Goal: Task Accomplishment & Management: Use online tool/utility

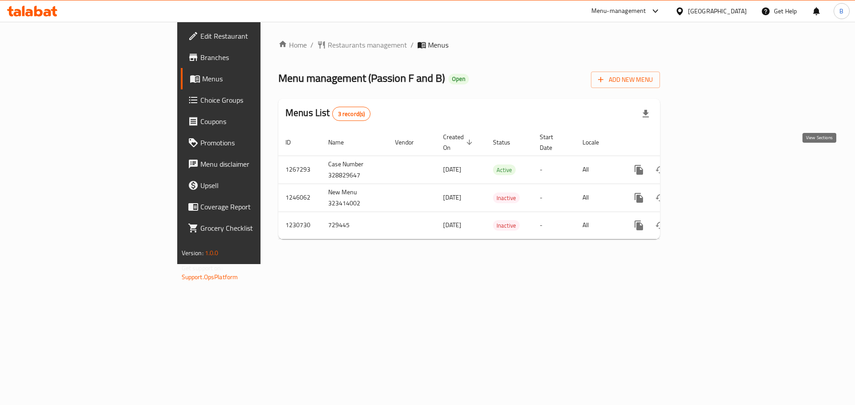
click at [713, 160] on link "enhanced table" at bounding box center [702, 169] width 21 height 21
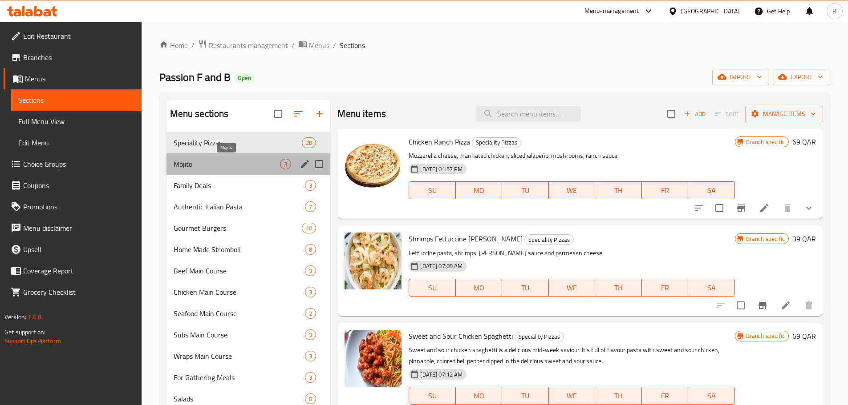
click at [195, 161] on span "Mojito" at bounding box center [227, 164] width 107 height 11
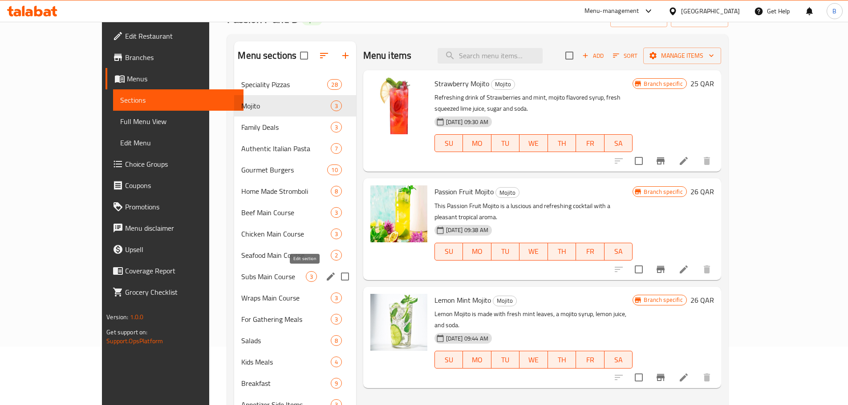
scroll to position [45, 0]
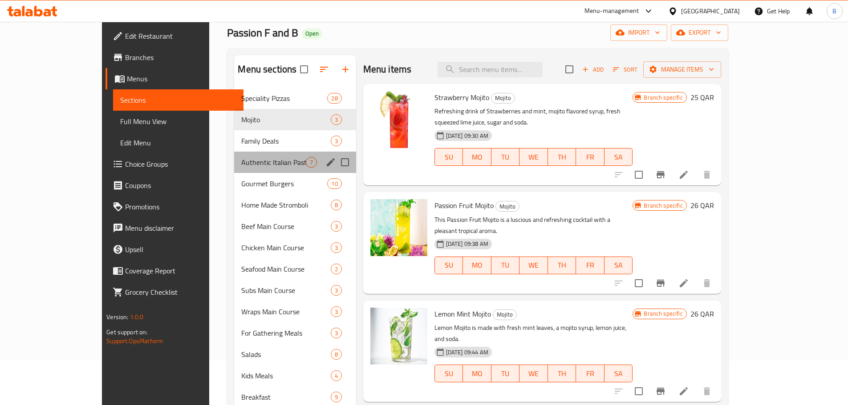
click at [234, 155] on div "Authentic Italian Pasta 7" at bounding box center [295, 162] width 122 height 21
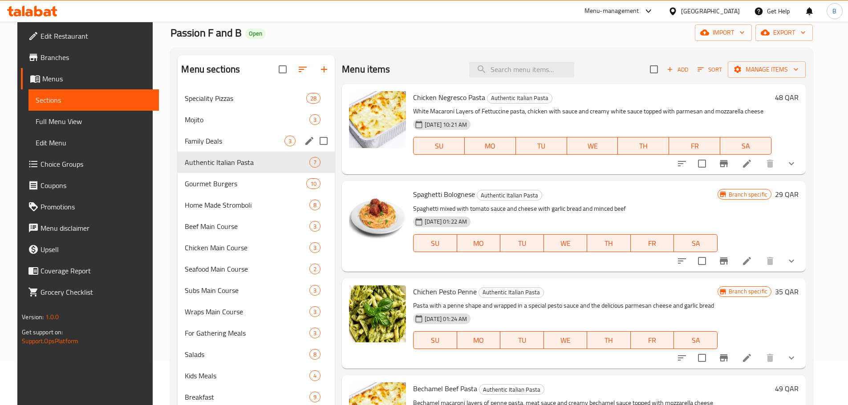
click at [216, 142] on span "Family Deals" at bounding box center [235, 141] width 100 height 11
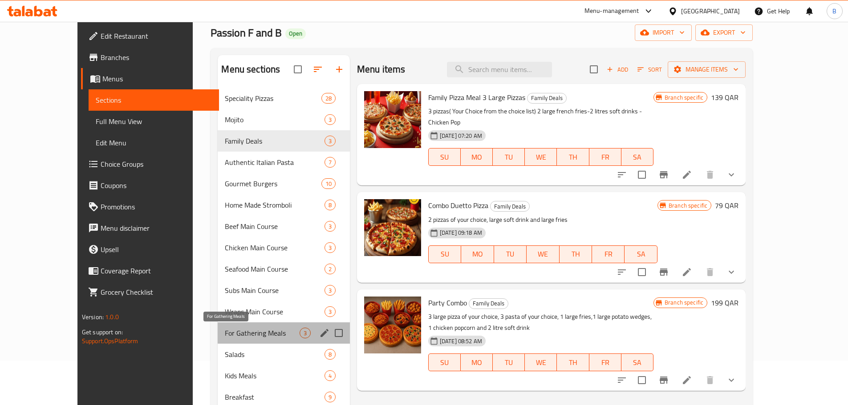
click at [225, 332] on span "For Gathering Meals" at bounding box center [262, 333] width 74 height 11
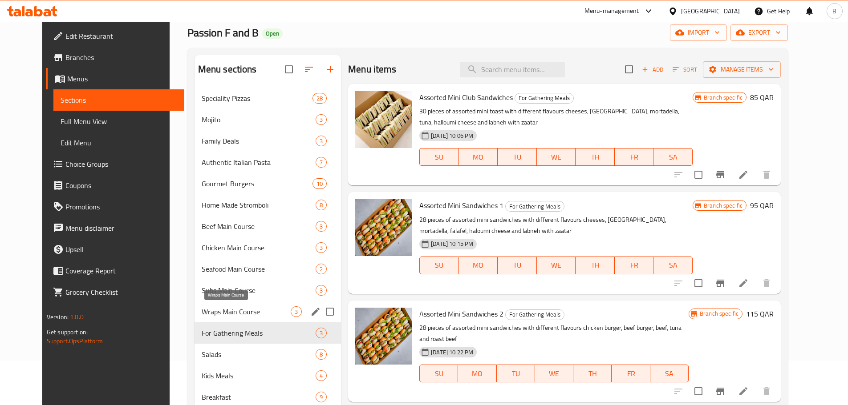
click at [247, 309] on span "Wraps Main Course" at bounding box center [246, 312] width 89 height 11
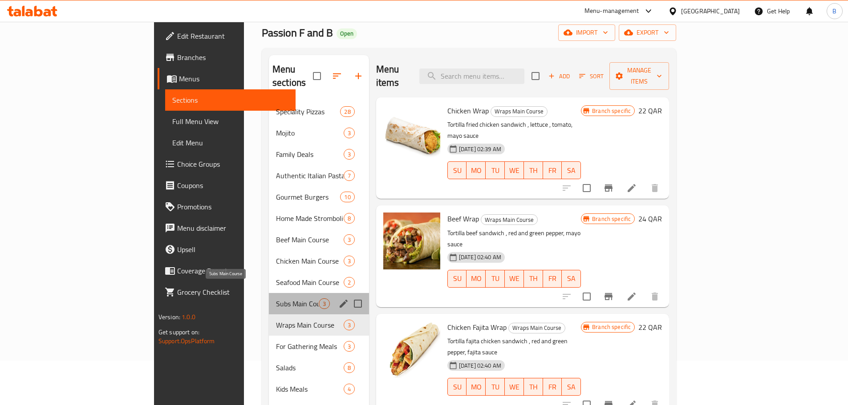
click at [276, 299] on span "Subs Main Course" at bounding box center [297, 304] width 43 height 11
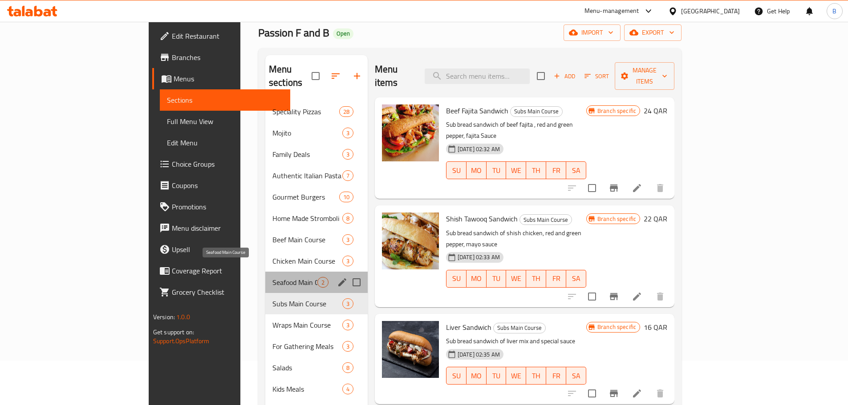
click at [272, 277] on span "Seafood Main Course" at bounding box center [294, 282] width 45 height 11
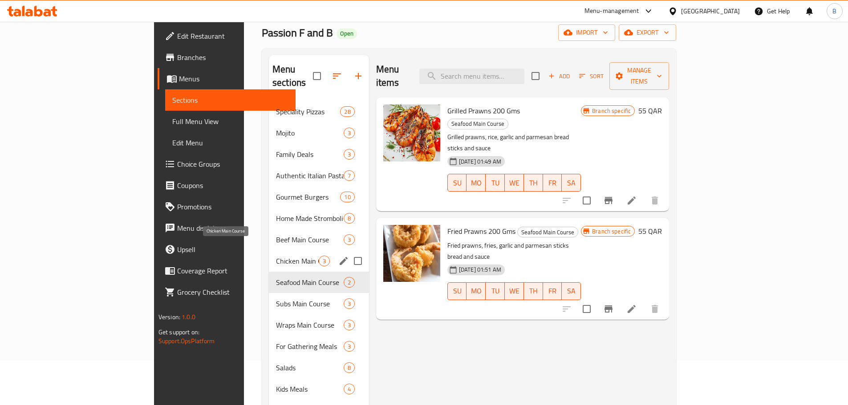
click at [276, 256] on span "Chicken Main Course" at bounding box center [297, 261] width 43 height 11
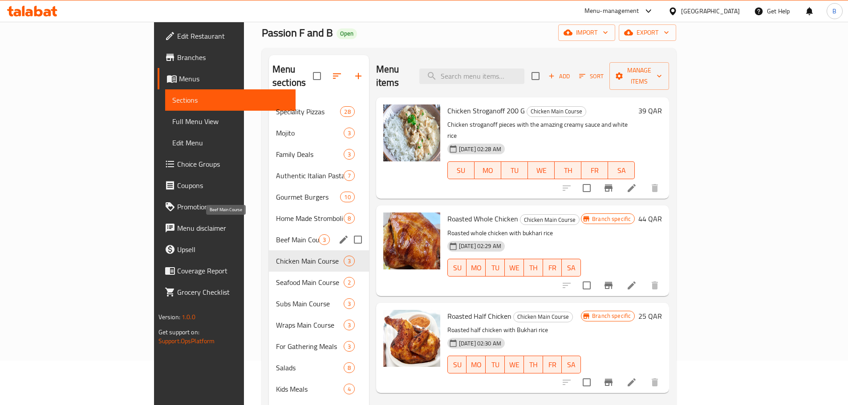
click at [276, 235] on span "Beef Main Course" at bounding box center [297, 240] width 43 height 11
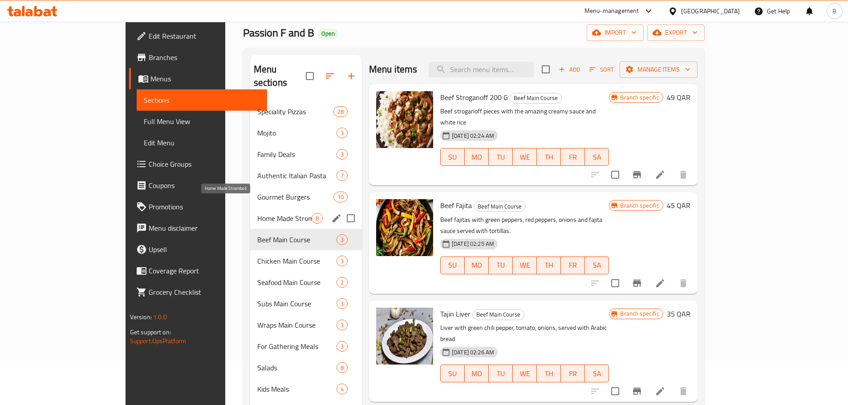
click at [257, 213] on span "Home Made Stromboli" at bounding box center [284, 218] width 54 height 11
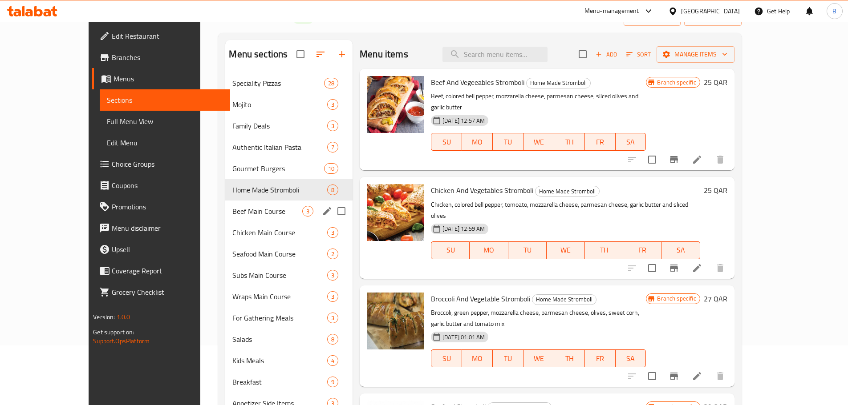
scroll to position [45, 0]
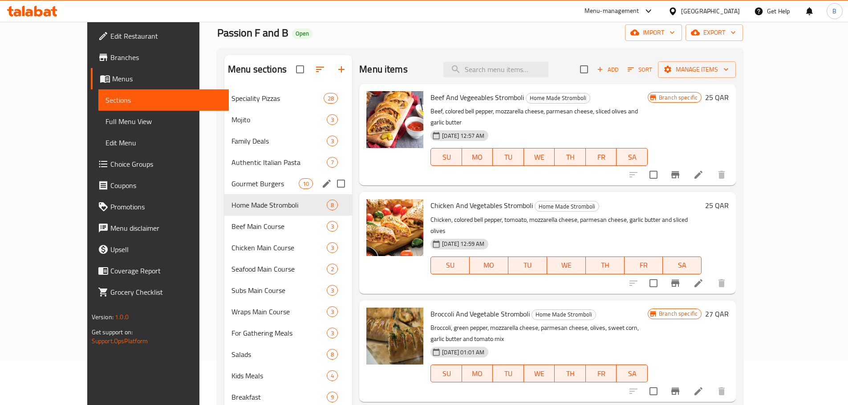
click at [231, 184] on span "Gourmet Burgers" at bounding box center [264, 183] width 67 height 11
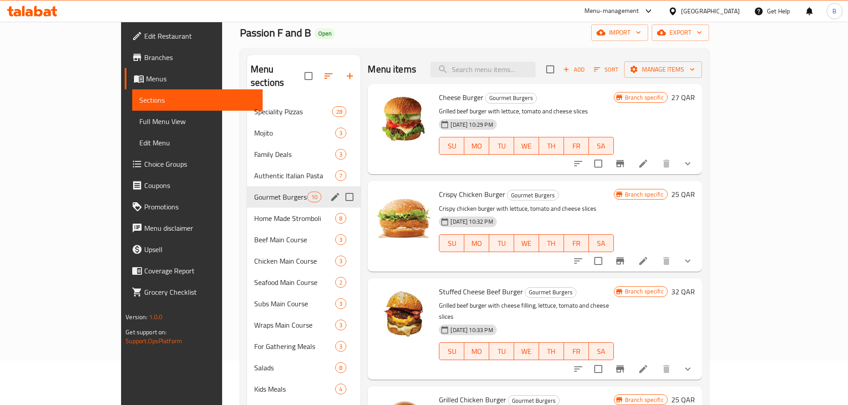
click at [254, 170] on span "Authentic Italian Pasta" at bounding box center [294, 175] width 81 height 11
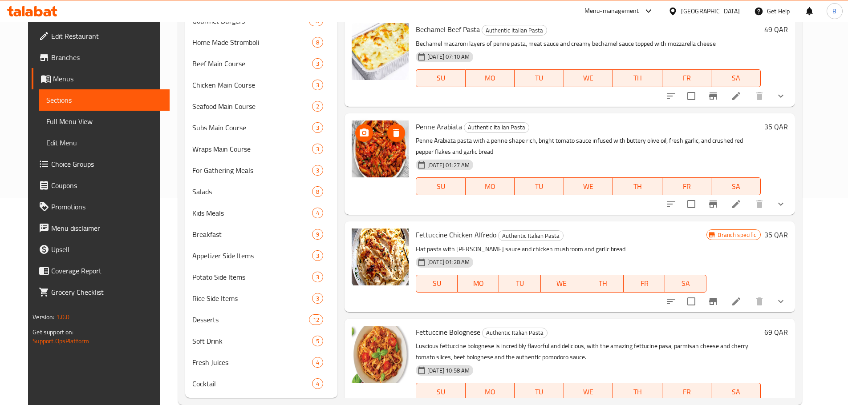
scroll to position [225, 0]
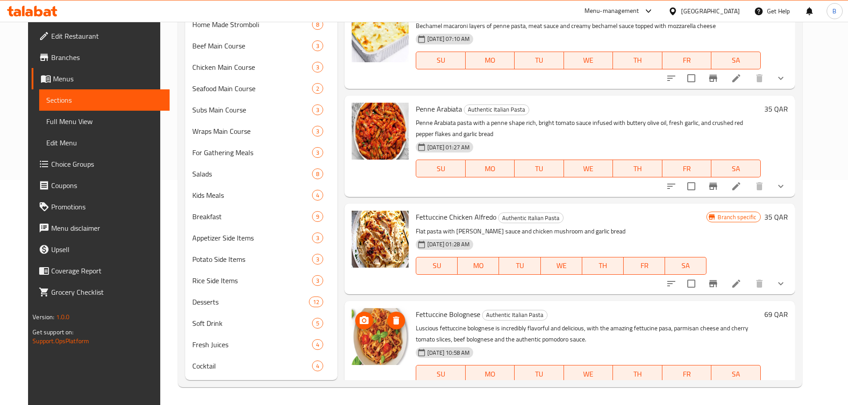
drag, startPoint x: 360, startPoint y: 332, endPoint x: 499, endPoint y: 289, distance: 145.4
click at [538, 308] on h6 "Fettuccine Bolognese Authentic Italian Pasta" at bounding box center [588, 314] width 344 height 12
click at [457, 308] on span "Fettuccine Bolognese" at bounding box center [448, 314] width 65 height 13
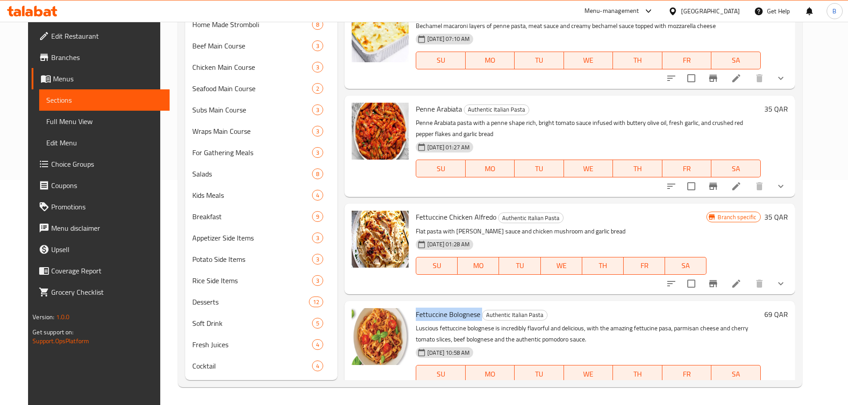
copy h6 "Fettuccine Bolognese"
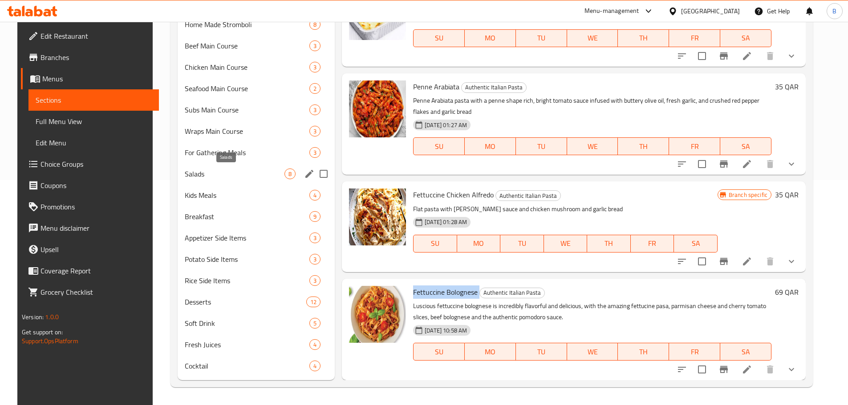
click at [194, 170] on span "Salads" at bounding box center [235, 174] width 100 height 11
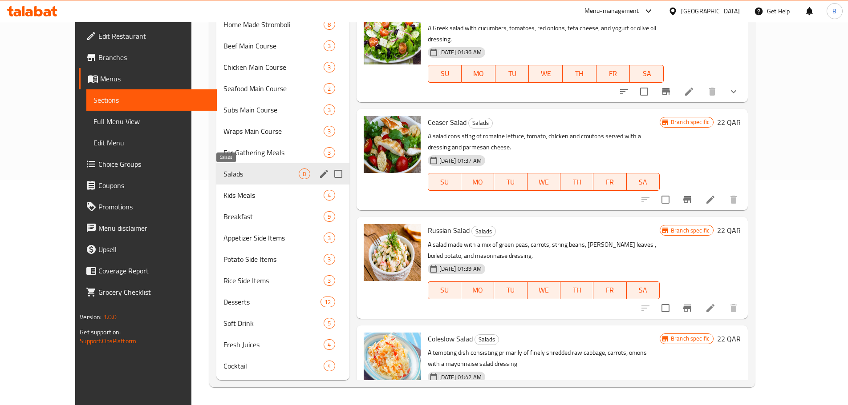
scroll to position [181, 0]
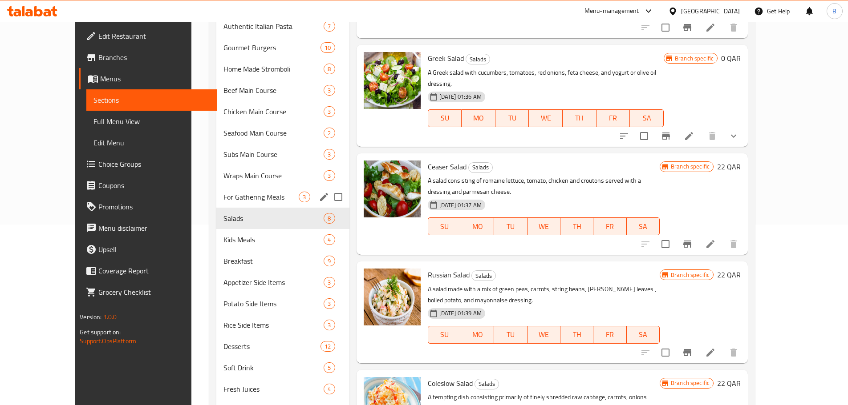
click at [223, 196] on span "For Gathering Meals" at bounding box center [260, 197] width 75 height 11
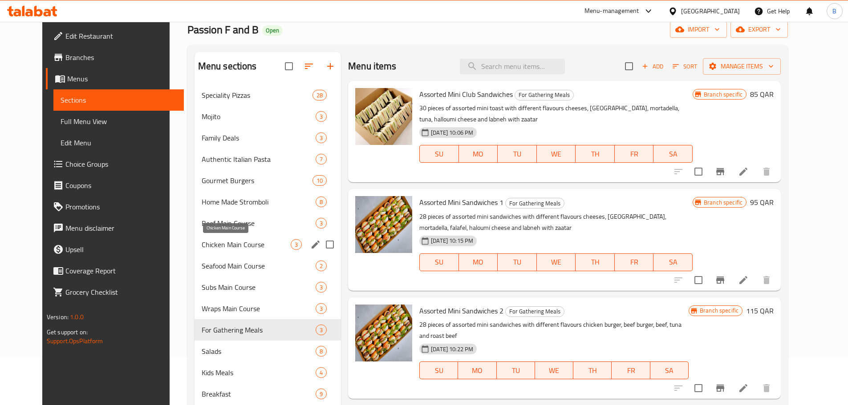
scroll to position [47, 0]
click at [218, 308] on span "Wraps Main Course" at bounding box center [246, 309] width 89 height 11
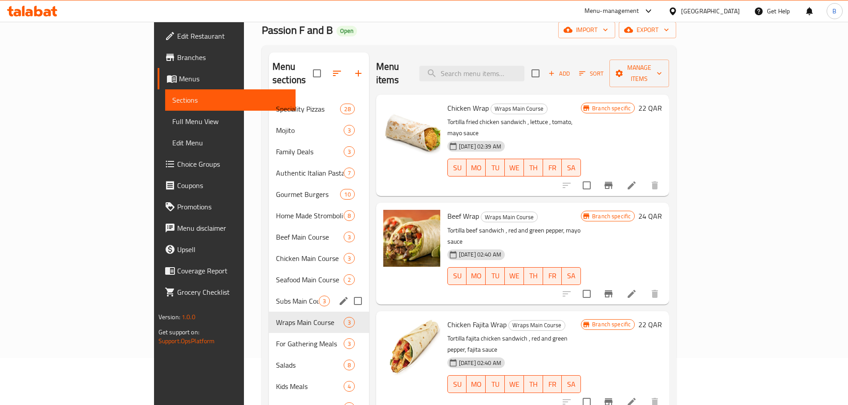
click at [269, 293] on div "Subs Main Course 3" at bounding box center [319, 301] width 100 height 21
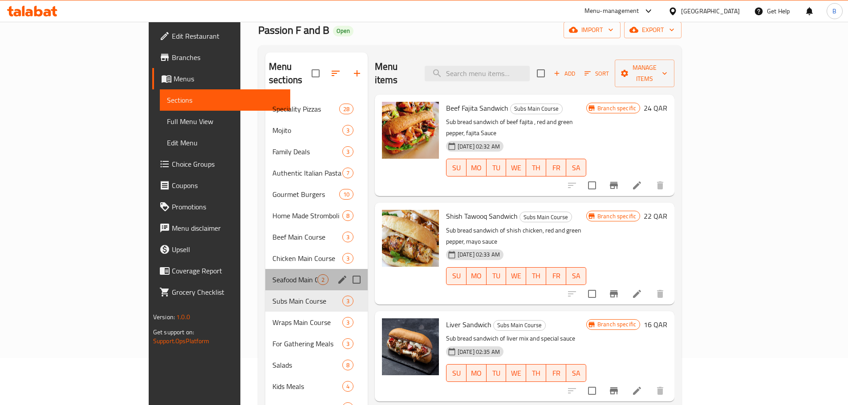
click at [265, 274] on div "Seafood Main Course 2" at bounding box center [316, 279] width 102 height 21
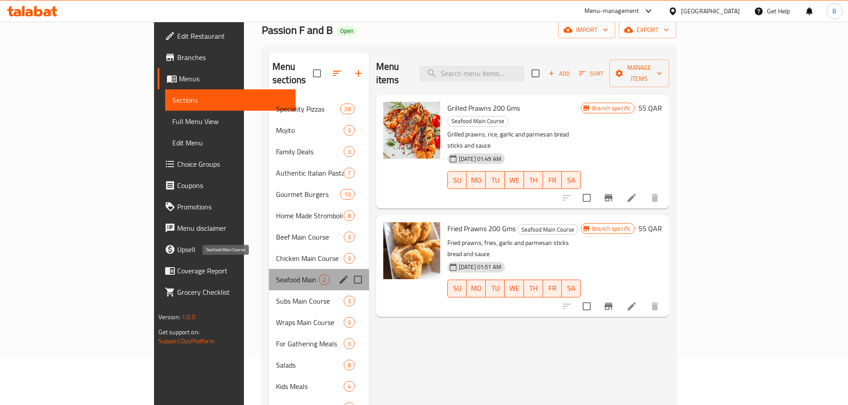
click at [276, 275] on span "Seafood Main Course" at bounding box center [297, 280] width 43 height 11
click at [276, 253] on span "Chicken Main Course" at bounding box center [310, 258] width 68 height 11
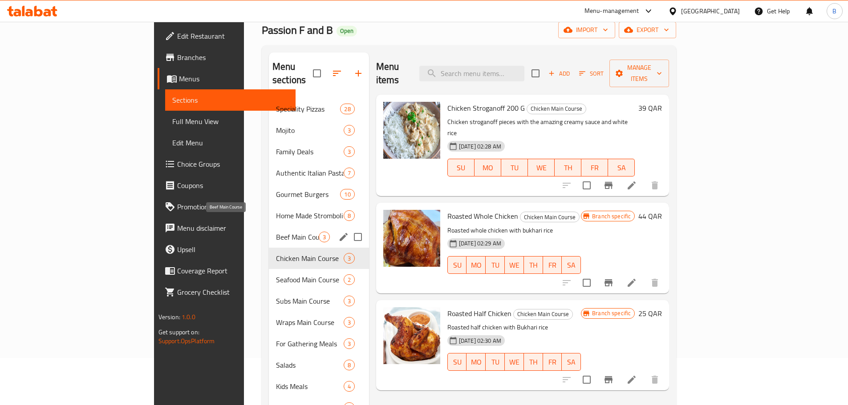
click at [276, 232] on span "Beef Main Course" at bounding box center [297, 237] width 43 height 11
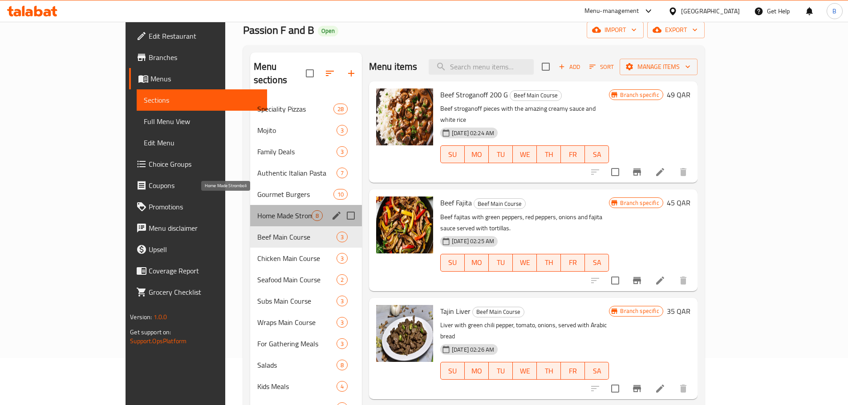
click at [257, 211] on span "Home Made Stromboli" at bounding box center [284, 216] width 54 height 11
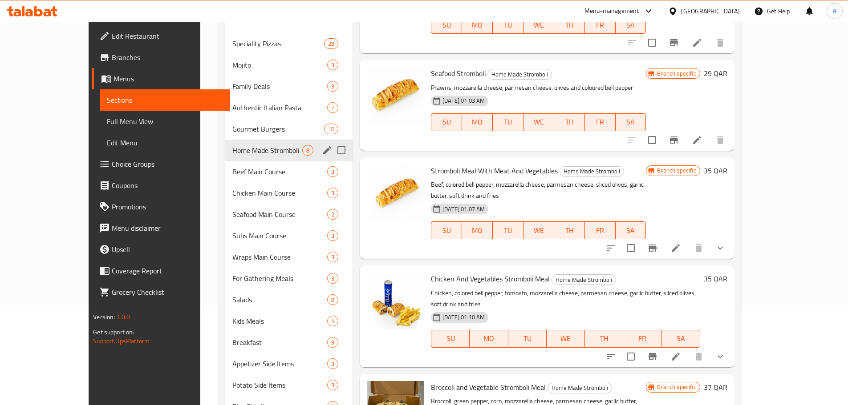
scroll to position [92, 0]
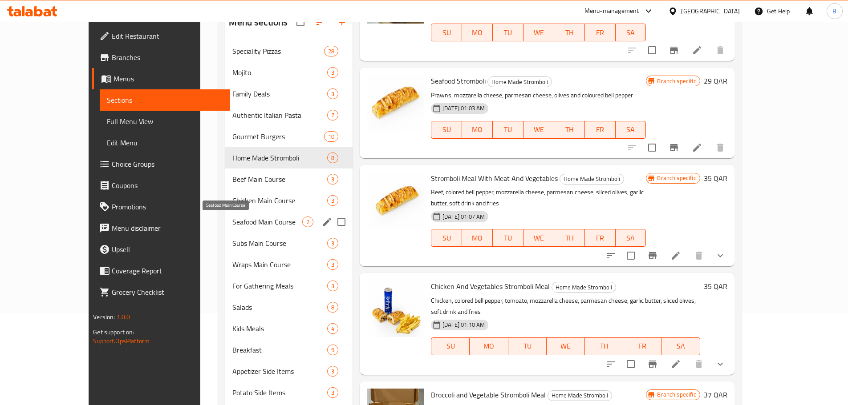
click at [232, 221] on span "Seafood Main Course" at bounding box center [267, 222] width 70 height 11
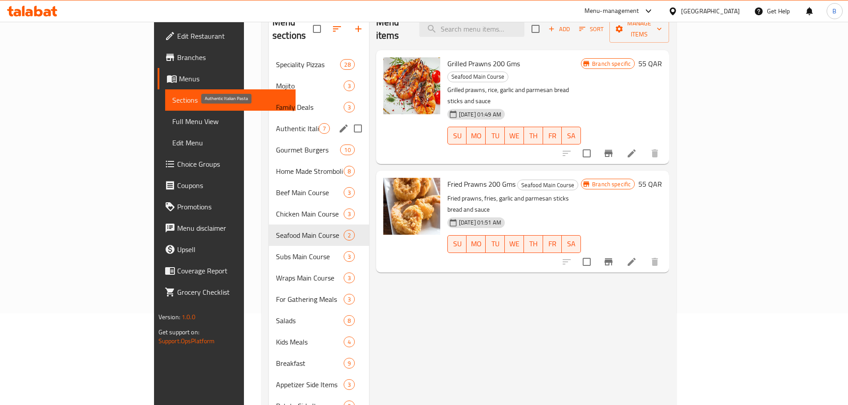
click at [276, 123] on span "Authentic Italian Pasta" at bounding box center [297, 128] width 43 height 11
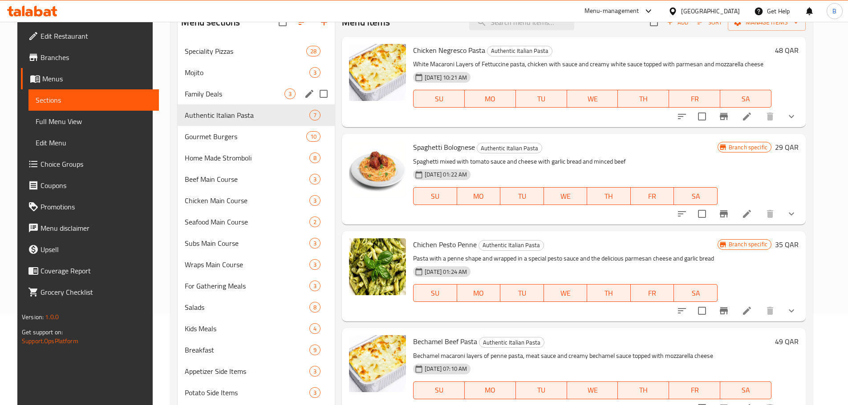
click at [236, 101] on div "Family Deals 3" at bounding box center [256, 93] width 157 height 21
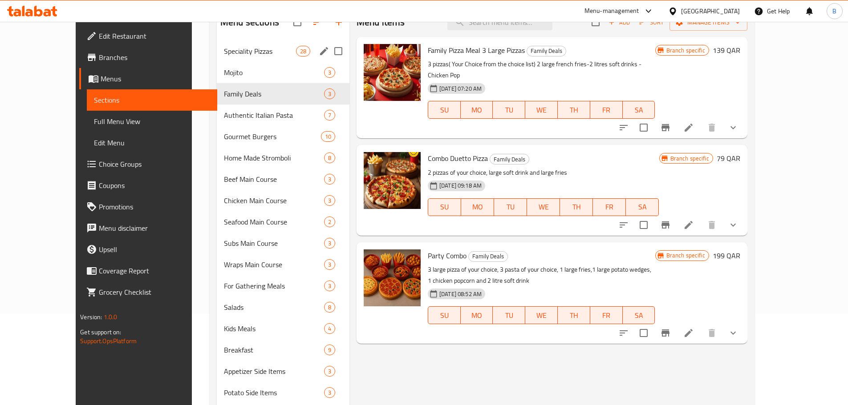
click at [224, 52] on span "Speciality Pizzas" at bounding box center [260, 51] width 72 height 11
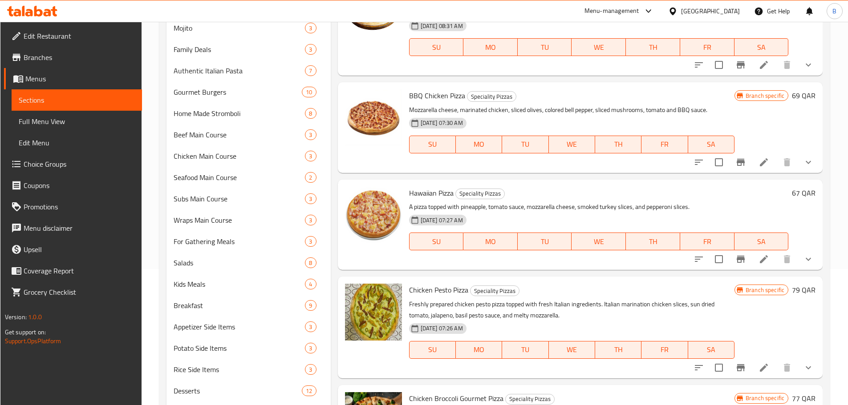
scroll to position [356, 0]
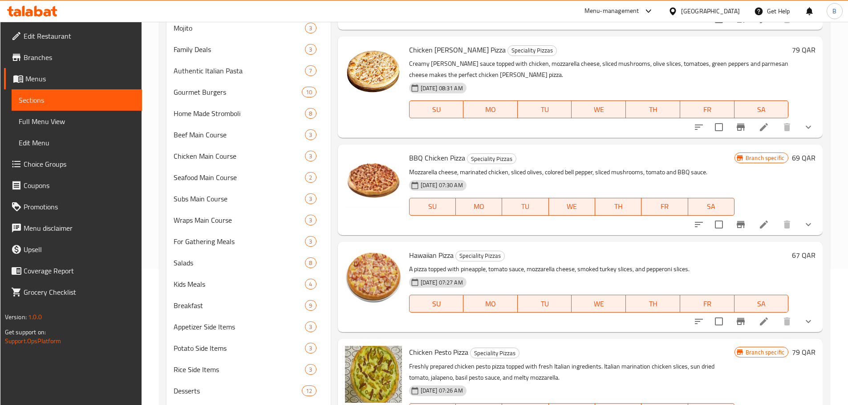
click at [417, 162] on span "BBQ Chicken Pizza" at bounding box center [437, 157] width 56 height 13
copy h6 "BBQ Chicken Pizza"
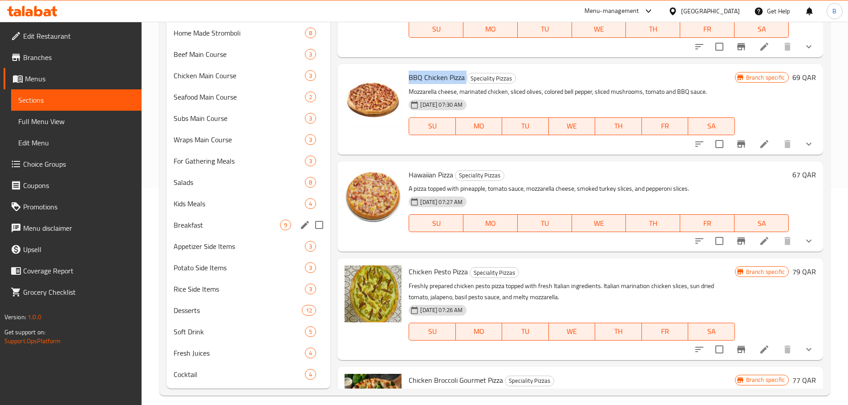
scroll to position [225, 0]
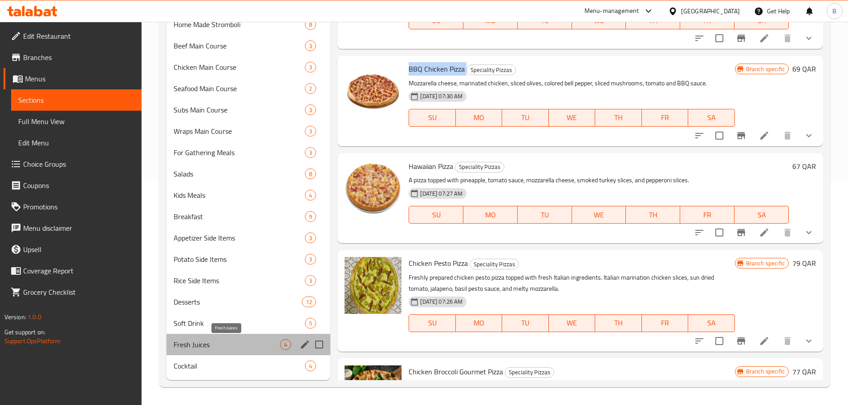
click at [199, 340] on span "Fresh Juices" at bounding box center [227, 345] width 107 height 11
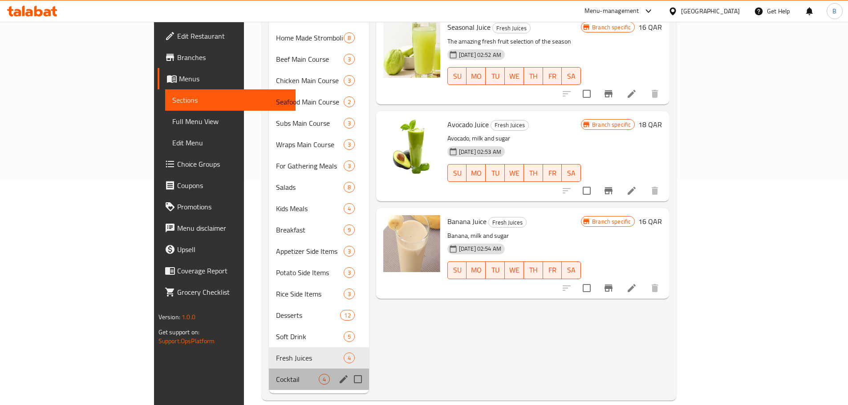
click at [269, 369] on div "Cocktail 4" at bounding box center [319, 379] width 100 height 21
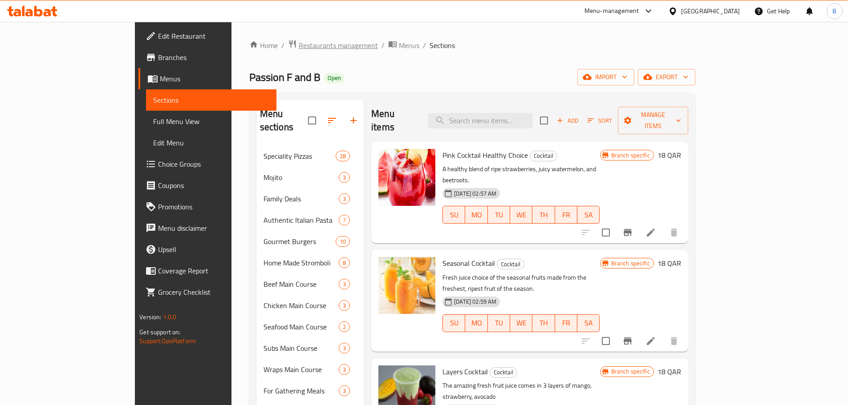
click at [299, 45] on span "Restaurants management" at bounding box center [338, 45] width 79 height 11
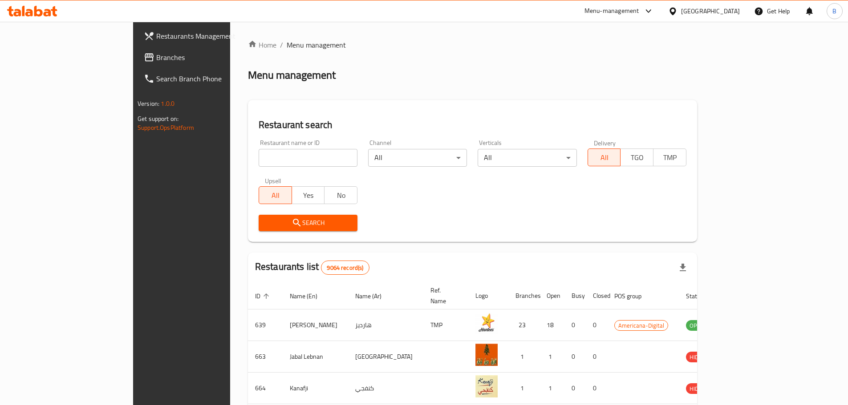
click at [266, 165] on input "search" at bounding box center [308, 158] width 99 height 18
type input "noodles wok"
click button "Search" at bounding box center [308, 223] width 99 height 16
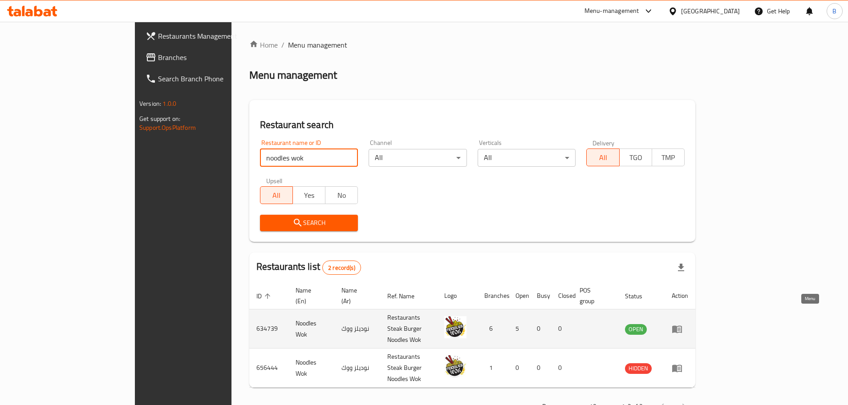
click at [682, 326] on icon "enhanced table" at bounding box center [677, 330] width 10 height 8
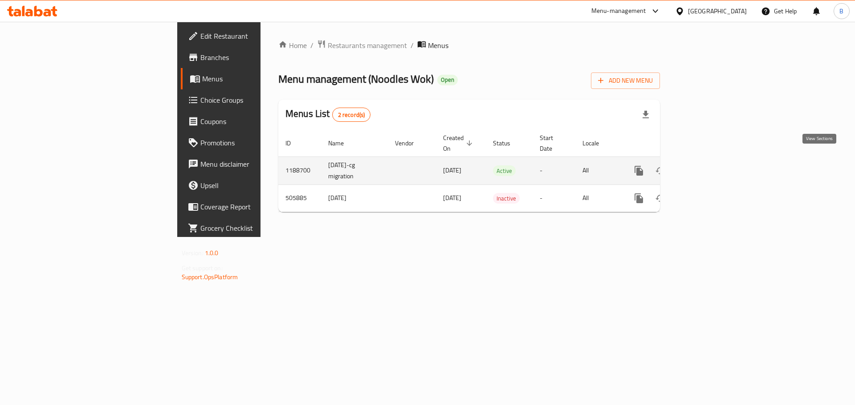
click at [708, 166] on icon "enhanced table" at bounding box center [702, 171] width 11 height 11
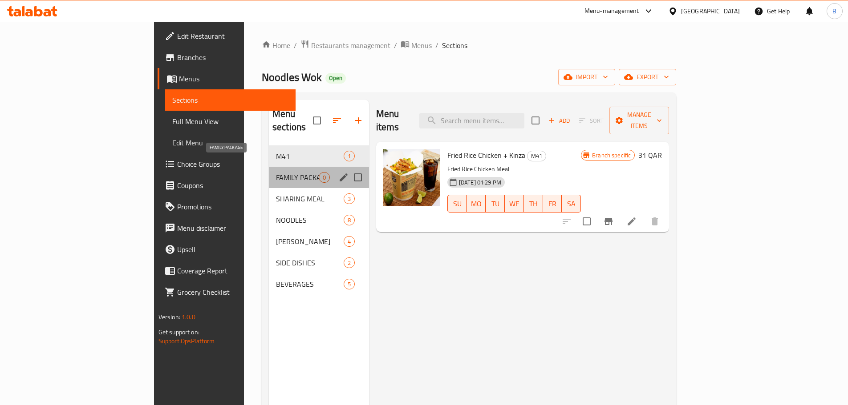
click at [276, 172] on span "FAMILY PACKAGE" at bounding box center [297, 177] width 43 height 11
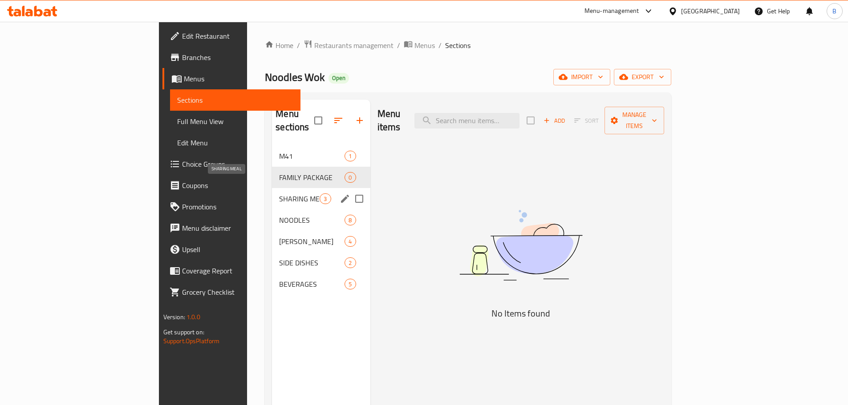
click at [279, 194] on span "SHARING MEAL" at bounding box center [299, 199] width 41 height 11
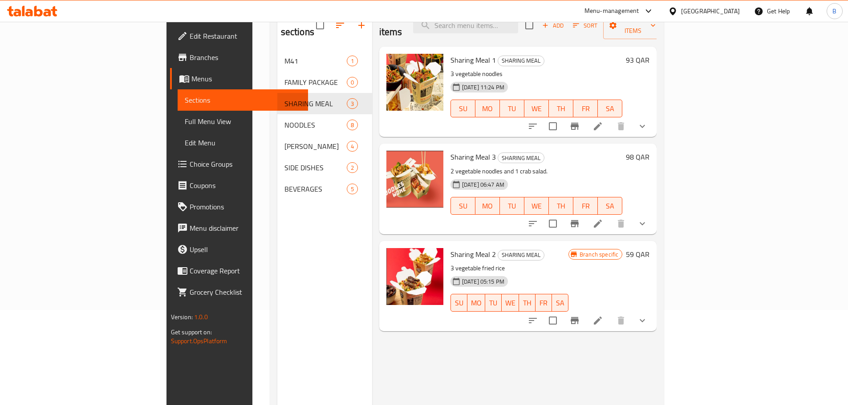
scroll to position [125, 0]
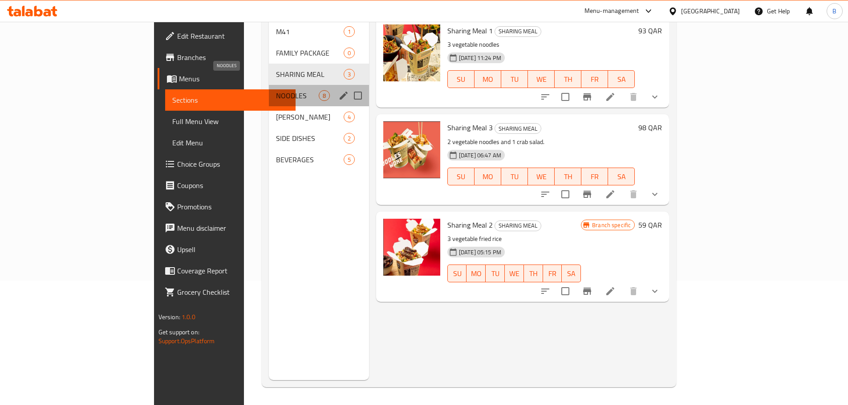
click at [276, 90] on span "NOODLES" at bounding box center [297, 95] width 43 height 11
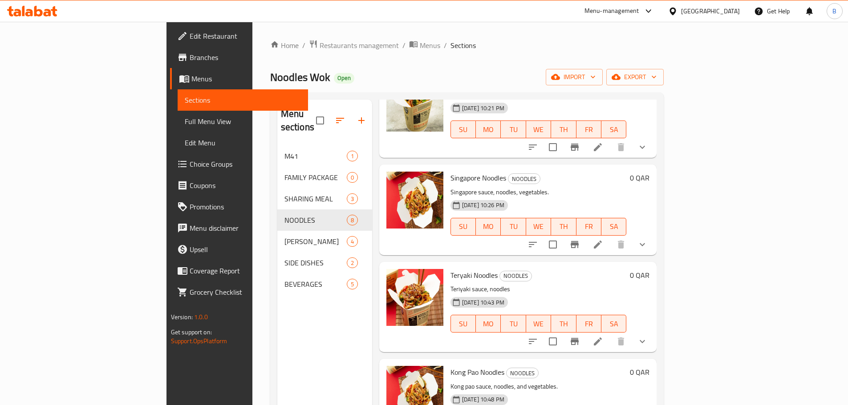
scroll to position [312, 0]
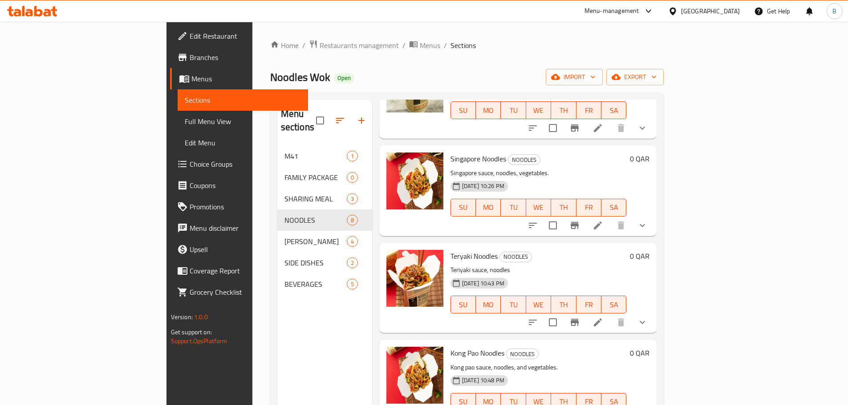
click at [450, 250] on span "Teryaki Noodles" at bounding box center [473, 256] width 47 height 13
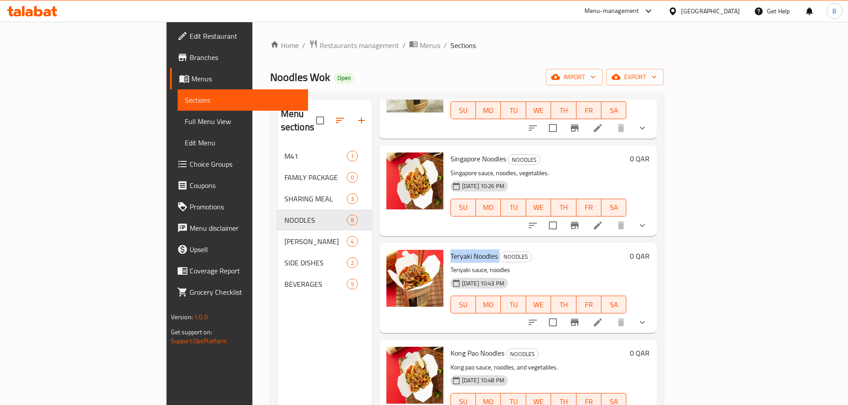
click at [450, 250] on span "Teryaki Noodles" at bounding box center [473, 256] width 47 height 13
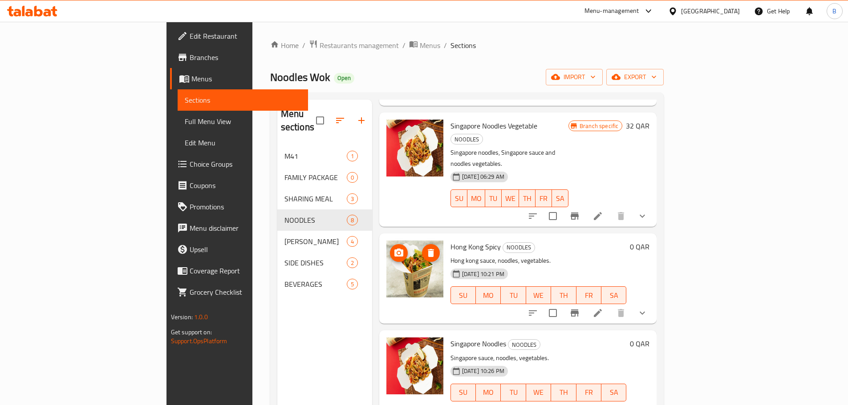
scroll to position [89, 0]
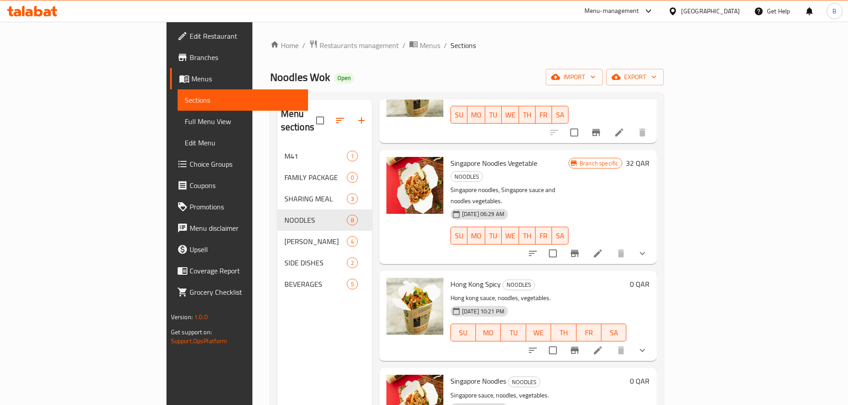
click at [450, 278] on span "Hong Kong Spicy" at bounding box center [475, 284] width 50 height 13
copy h6 "Hong Kong Spicy"
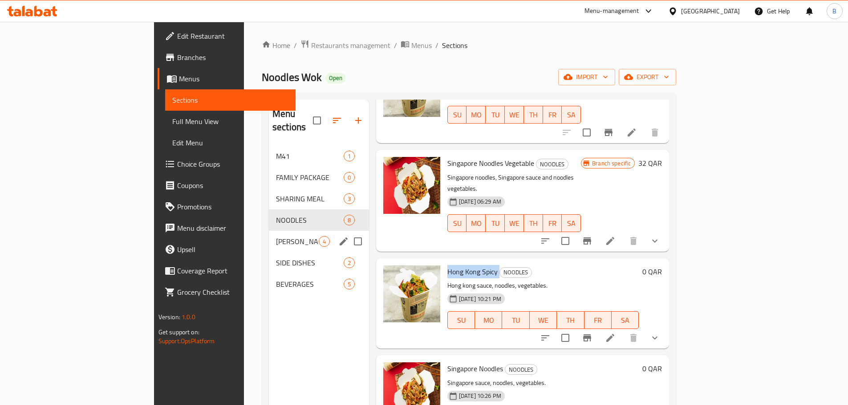
click at [276, 236] on span "[PERSON_NAME]" at bounding box center [297, 241] width 43 height 11
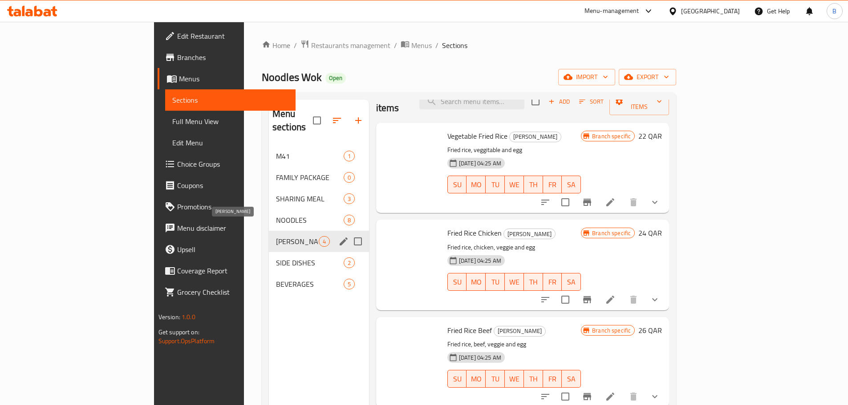
scroll to position [6, 0]
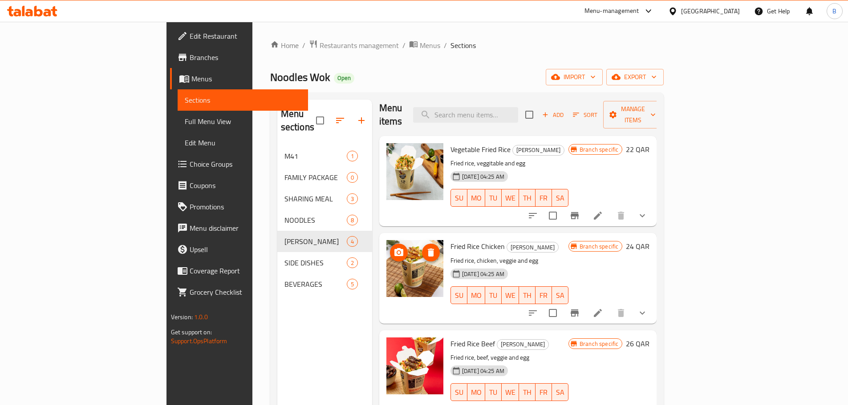
drag, startPoint x: 377, startPoint y: 271, endPoint x: 444, endPoint y: 235, distance: 76.2
click at [450, 240] on span "Fried Rice Chicken" at bounding box center [477, 246] width 54 height 13
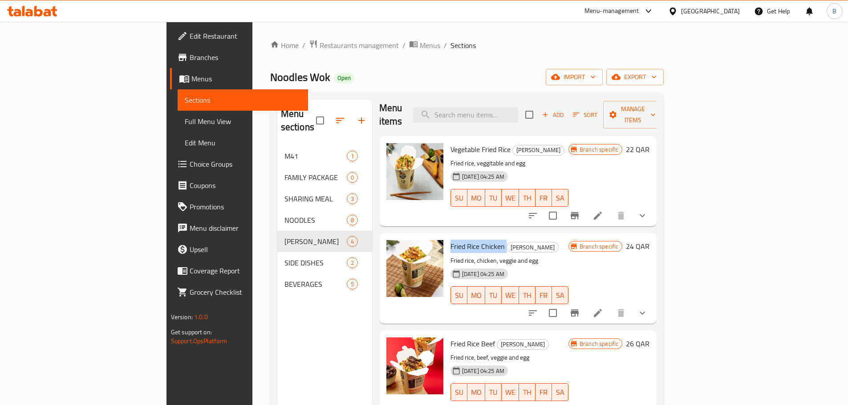
copy h6 "Fried Rice Chicken"
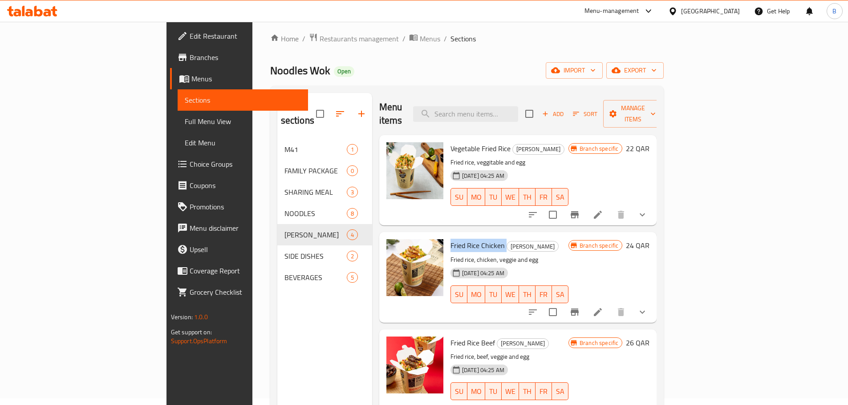
scroll to position [0, 0]
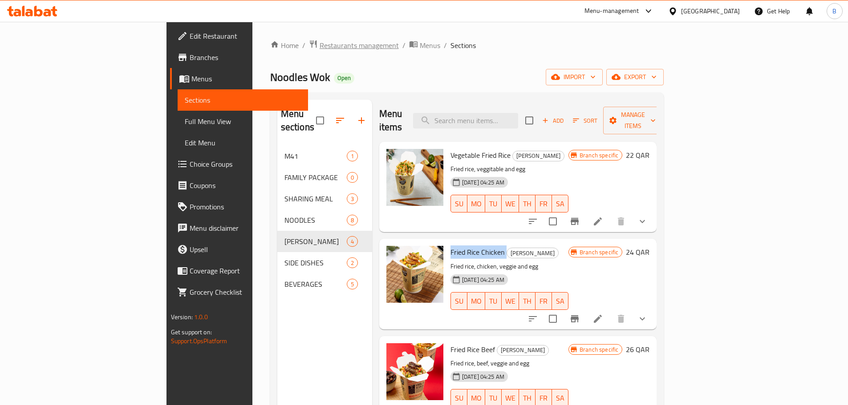
click at [320, 47] on span "Restaurants management" at bounding box center [359, 45] width 79 height 11
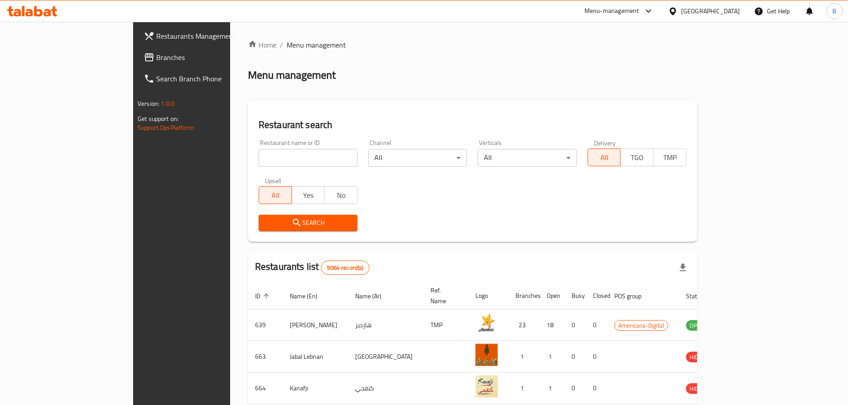
click at [299, 166] on input "search" at bounding box center [308, 158] width 99 height 18
type input "halo"
click button "Search" at bounding box center [308, 223] width 99 height 16
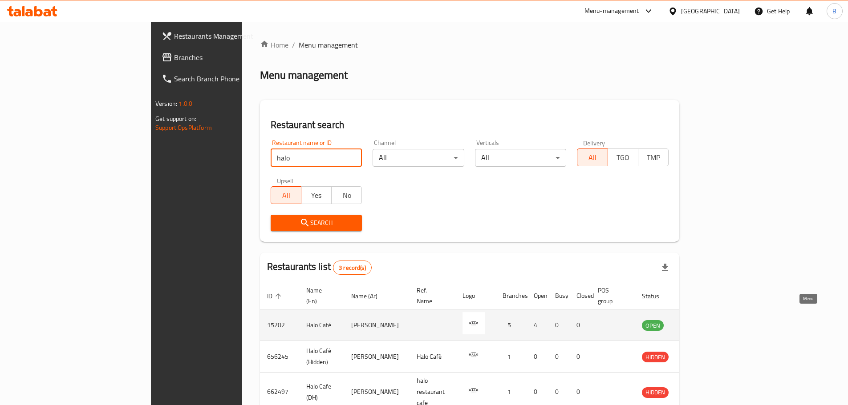
click at [699, 320] on icon "enhanced table" at bounding box center [694, 325] width 11 height 11
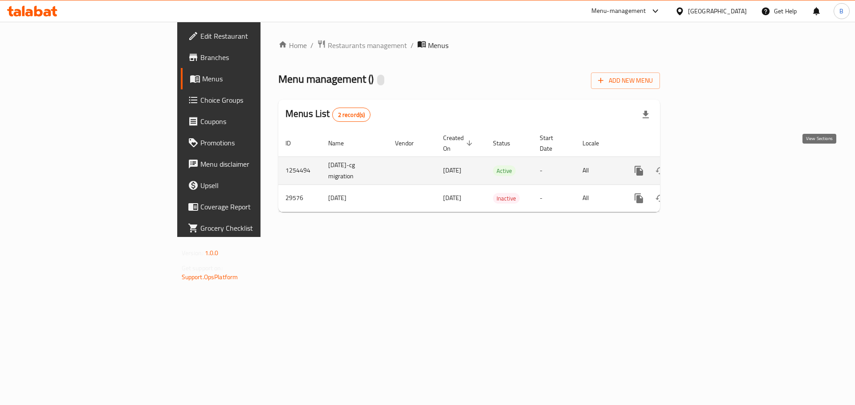
click at [708, 166] on icon "enhanced table" at bounding box center [702, 171] width 11 height 11
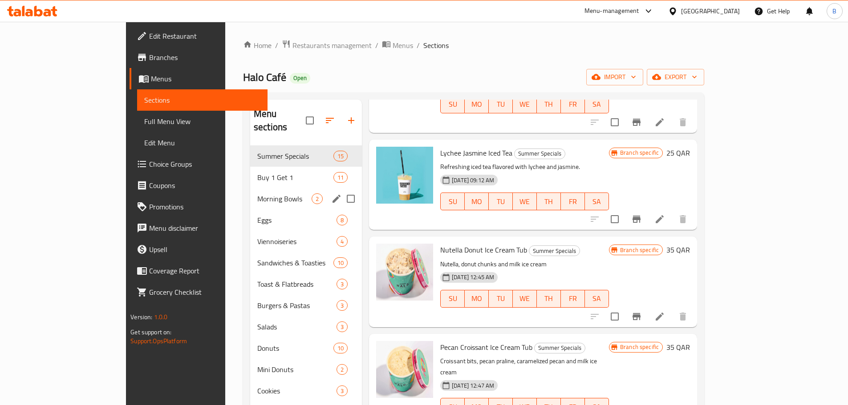
click at [257, 194] on span "Morning Bowls" at bounding box center [284, 199] width 54 height 11
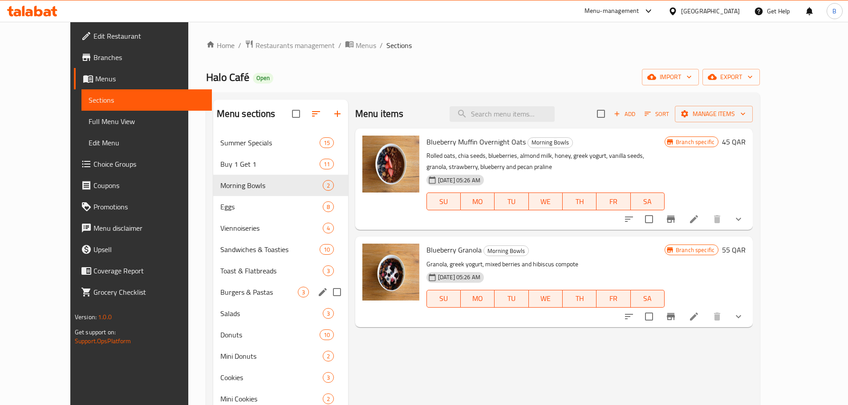
click at [228, 282] on div "Burgers & Pastas 3" at bounding box center [280, 292] width 135 height 21
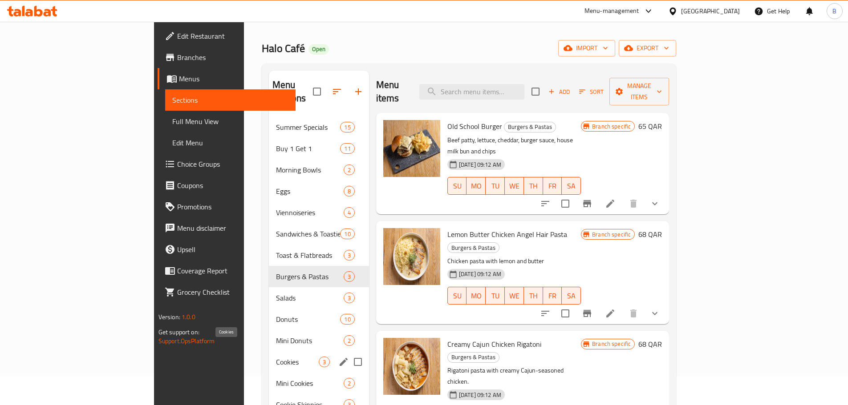
scroll to position [45, 0]
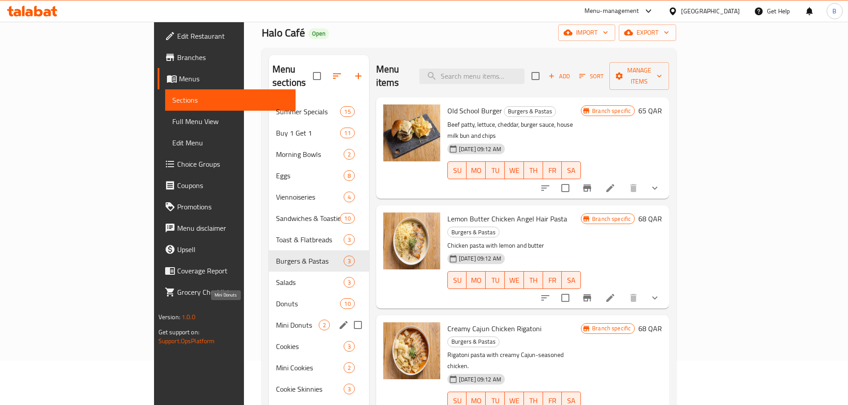
click at [276, 320] on span "Mini Donuts" at bounding box center [297, 325] width 43 height 11
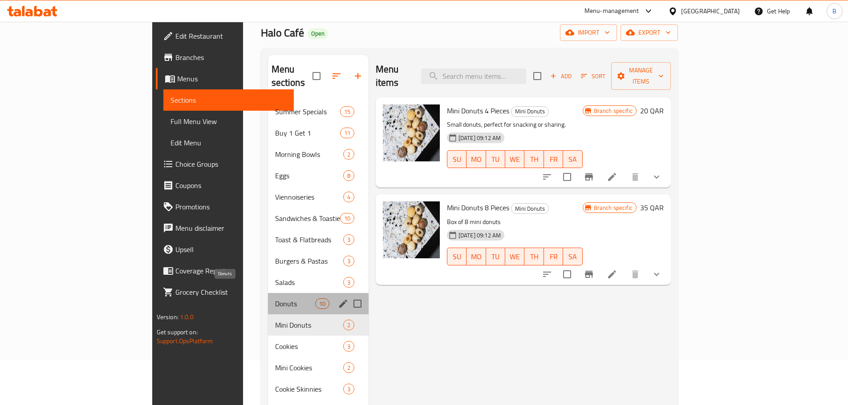
click at [275, 299] on span "Donuts" at bounding box center [295, 304] width 40 height 11
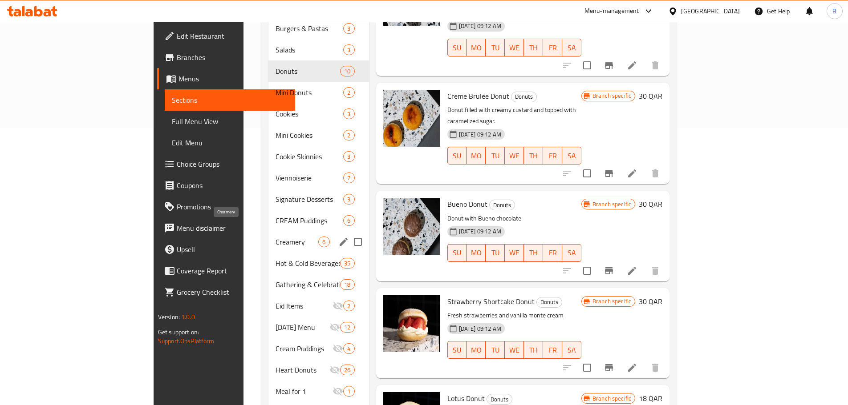
scroll to position [267, 0]
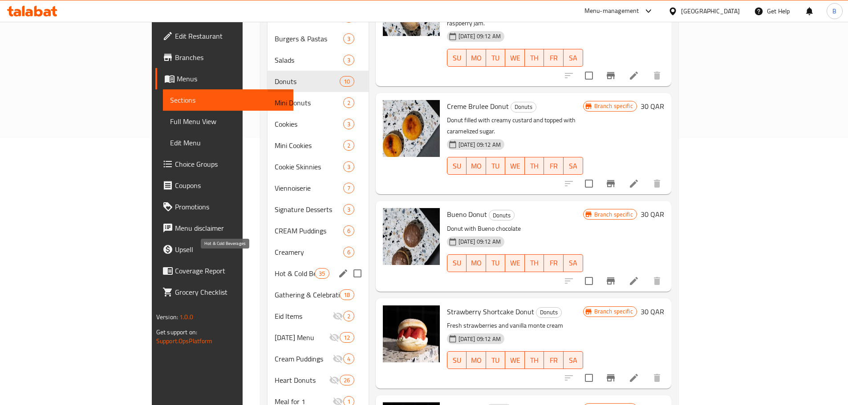
click at [275, 268] on span "Hot & Cold Beverages" at bounding box center [295, 273] width 40 height 11
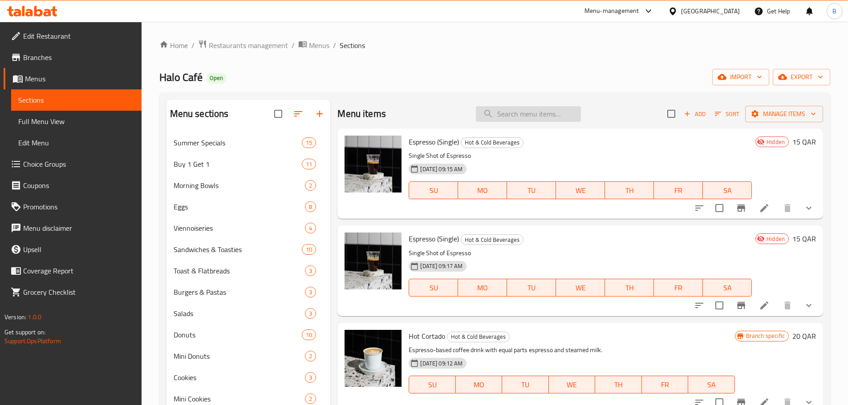
click at [502, 108] on input "search" at bounding box center [528, 114] width 105 height 16
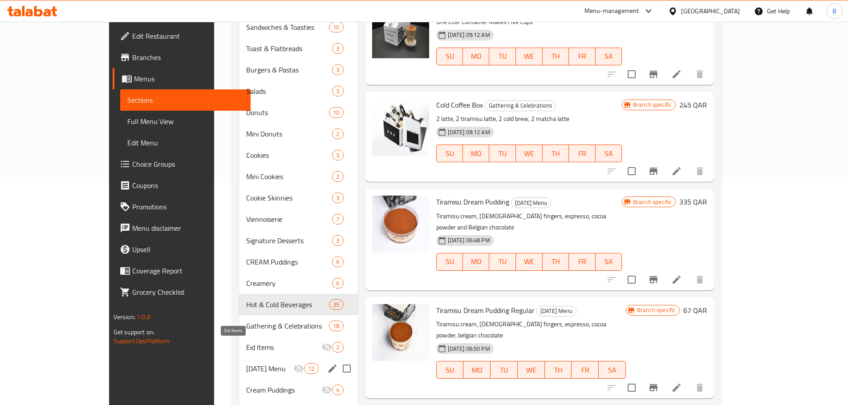
scroll to position [312, 0]
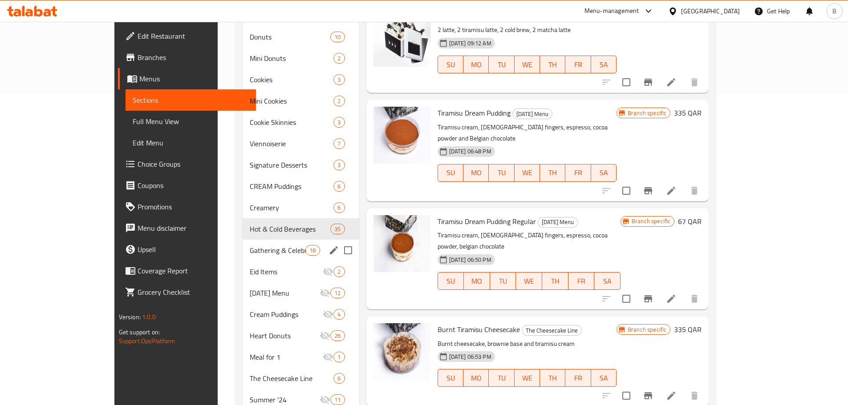
type input "tiram"
click at [243, 243] on div "Gathering & Celebrations 18" at bounding box center [301, 250] width 117 height 21
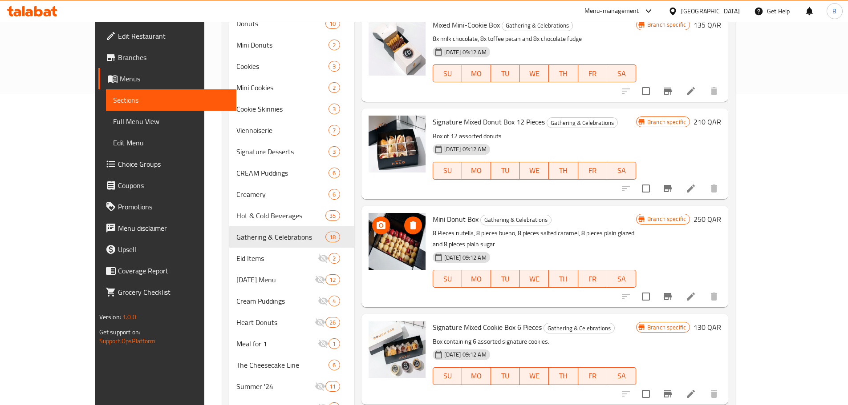
drag, startPoint x: 365, startPoint y: 258, endPoint x: 428, endPoint y: 216, distance: 75.7
click at [433, 216] on span "Mini Donut Box" at bounding box center [456, 219] width 46 height 13
copy h6 "Mini Donut Box"
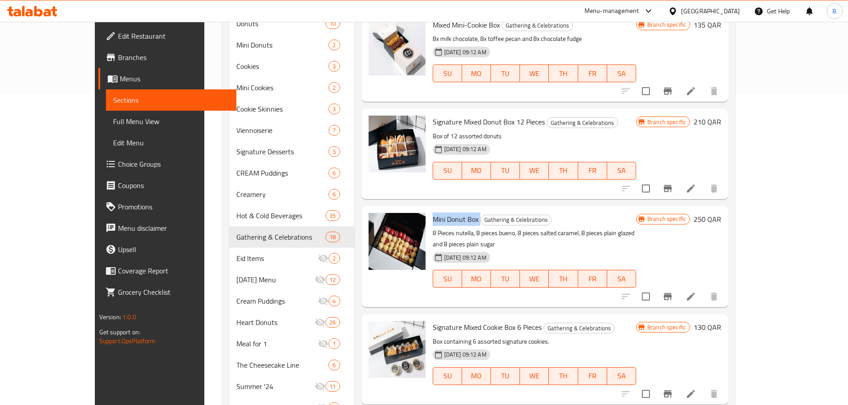
copy h6 "Mini Donut Box"
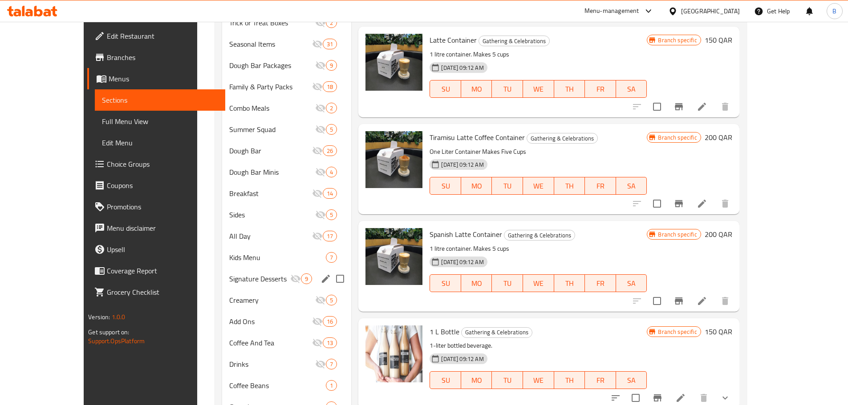
scroll to position [772, 0]
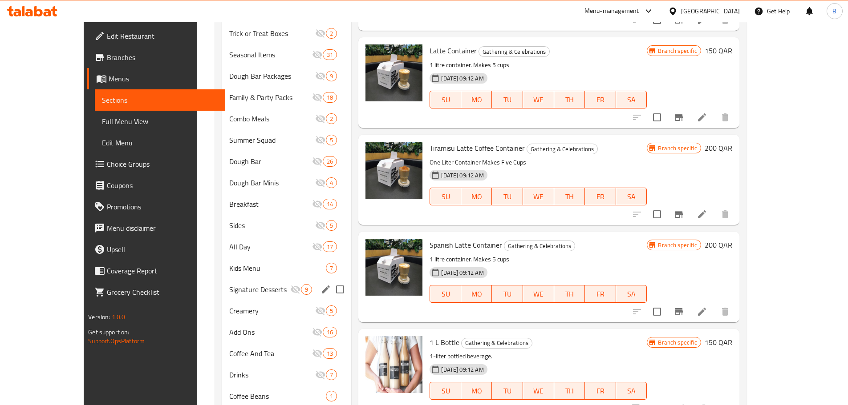
click at [222, 296] on div "Signature Desserts 9" at bounding box center [286, 289] width 129 height 21
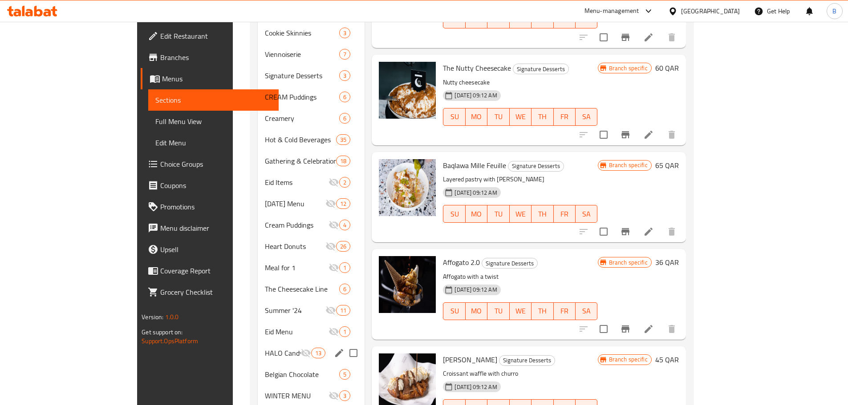
scroll to position [549, 0]
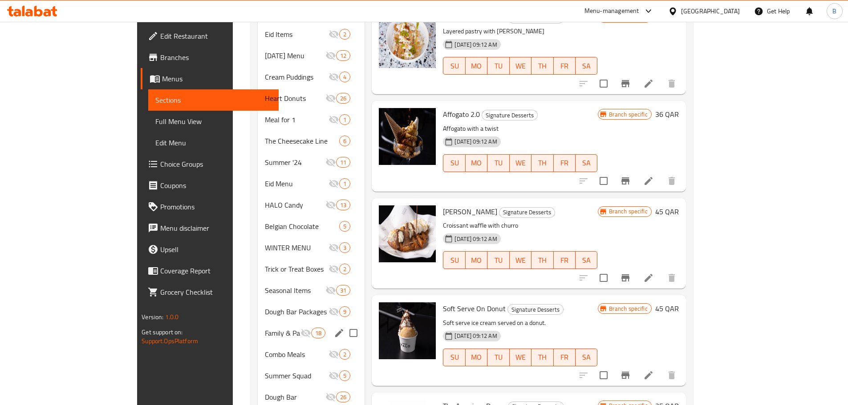
click at [258, 326] on div "Family & Party Packs 18" at bounding box center [311, 333] width 107 height 21
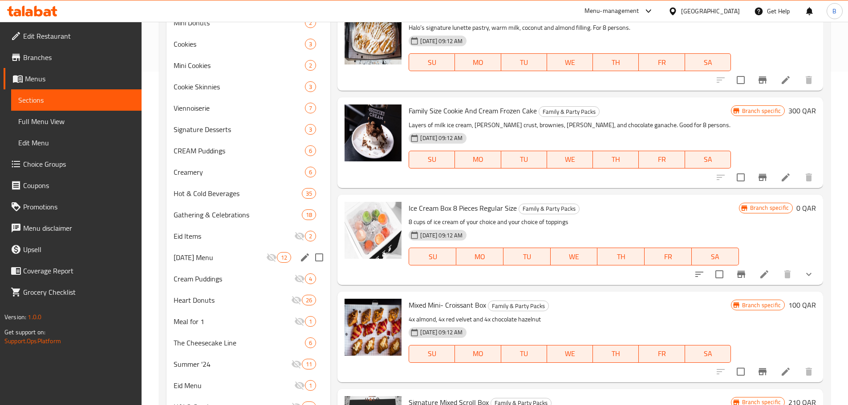
scroll to position [327, 0]
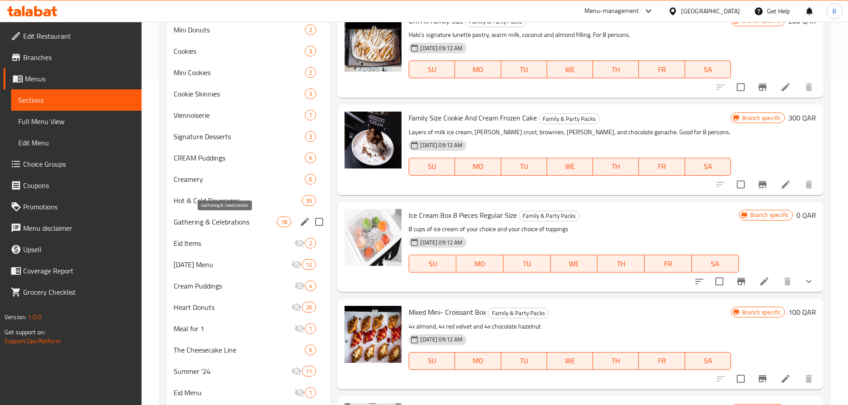
click at [219, 223] on span "Gathering & Celebrations" at bounding box center [226, 222] width 104 height 11
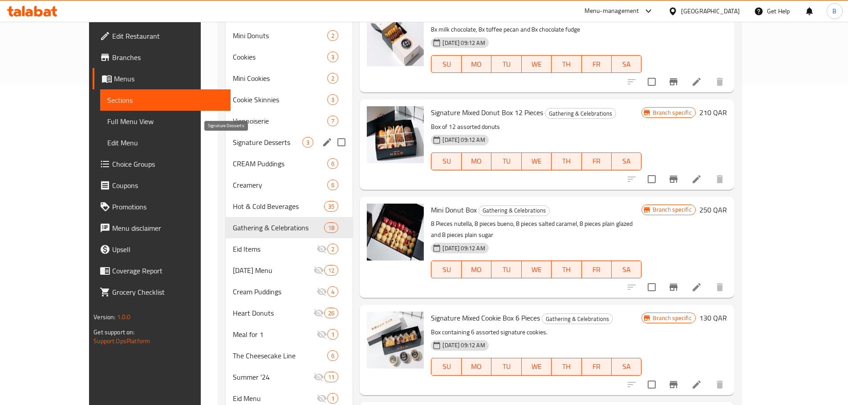
scroll to position [282, 0]
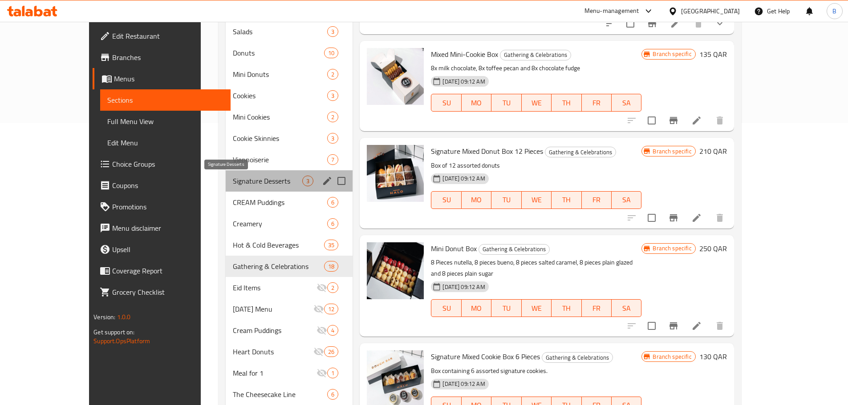
click at [233, 178] on span "Signature Desserts" at bounding box center [267, 181] width 69 height 11
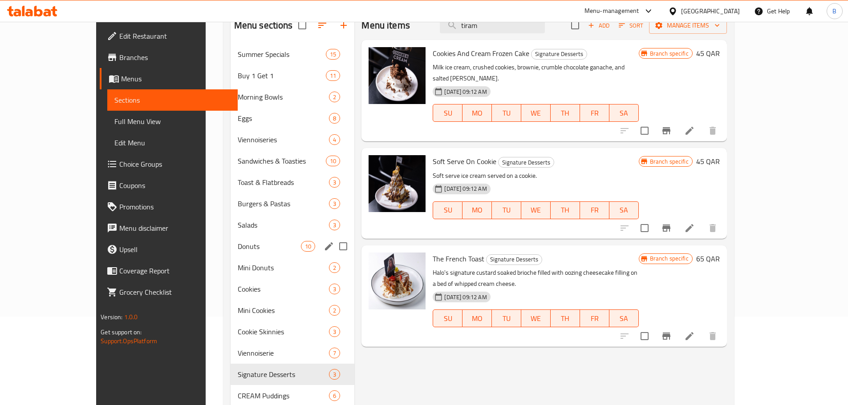
scroll to position [104, 0]
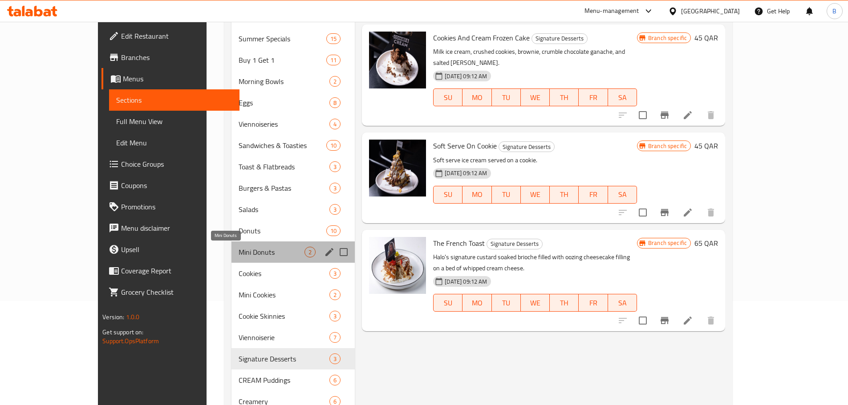
click at [239, 251] on span "Mini Donuts" at bounding box center [272, 252] width 66 height 11
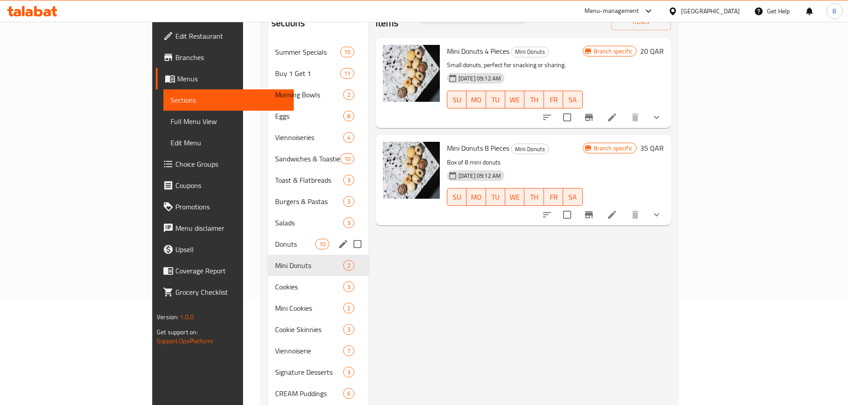
scroll to position [60, 0]
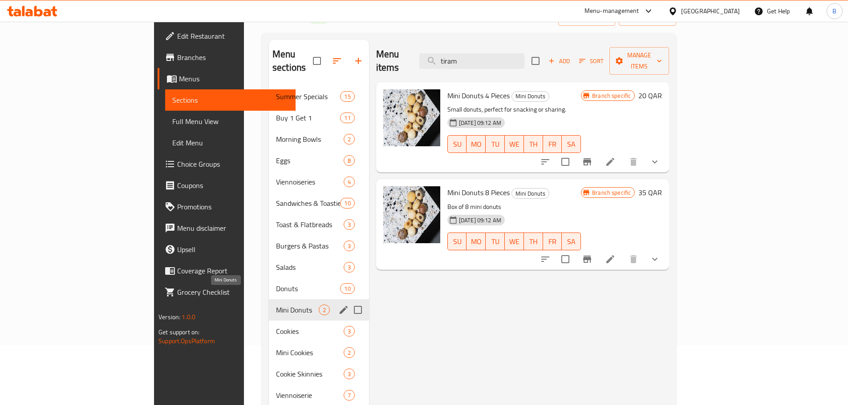
click at [269, 321] on div "Cookies 3" at bounding box center [319, 331] width 100 height 21
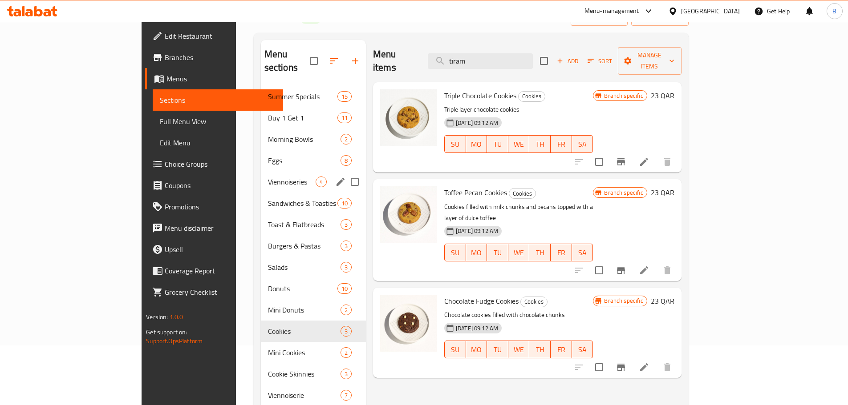
click at [261, 178] on div "Viennoiseries 4" at bounding box center [313, 181] width 105 height 21
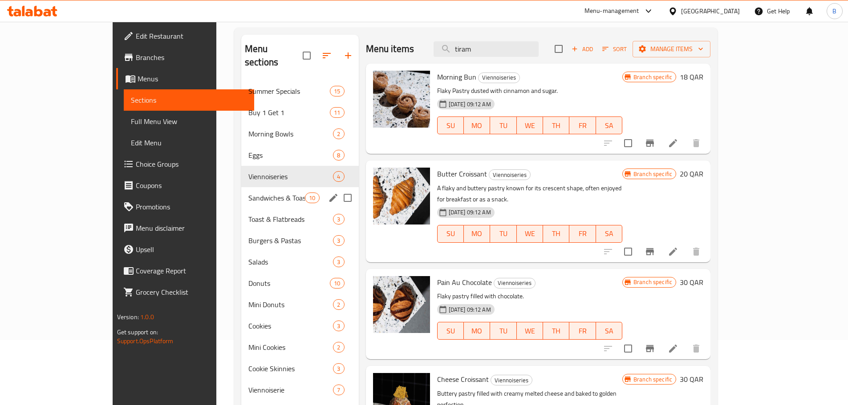
scroll to position [60, 0]
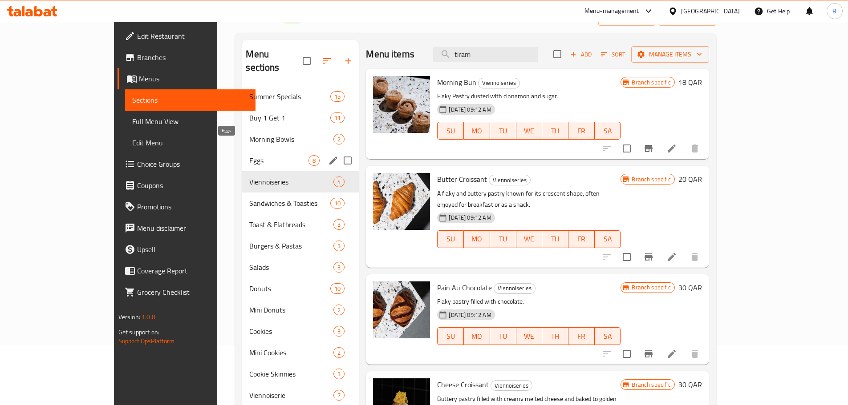
click at [249, 155] on span "Eggs" at bounding box center [278, 160] width 59 height 11
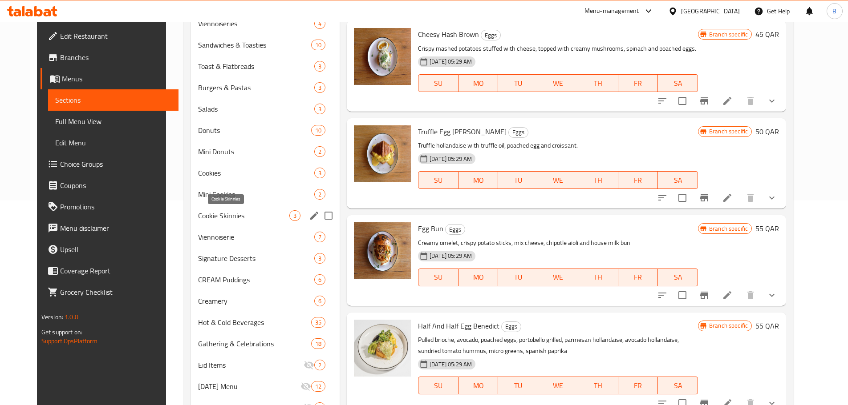
scroll to position [193, 0]
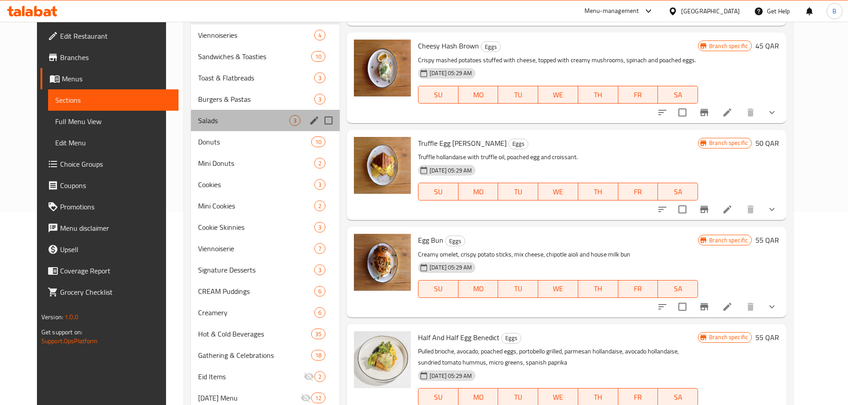
click at [237, 130] on div "Salads 3" at bounding box center [265, 120] width 149 height 21
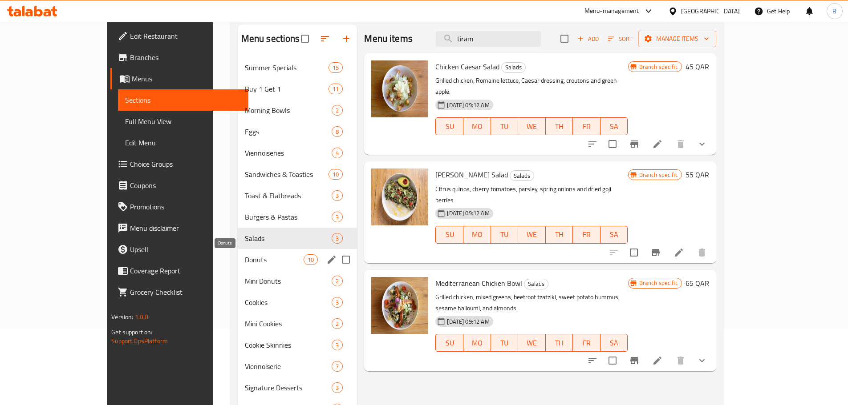
scroll to position [60, 0]
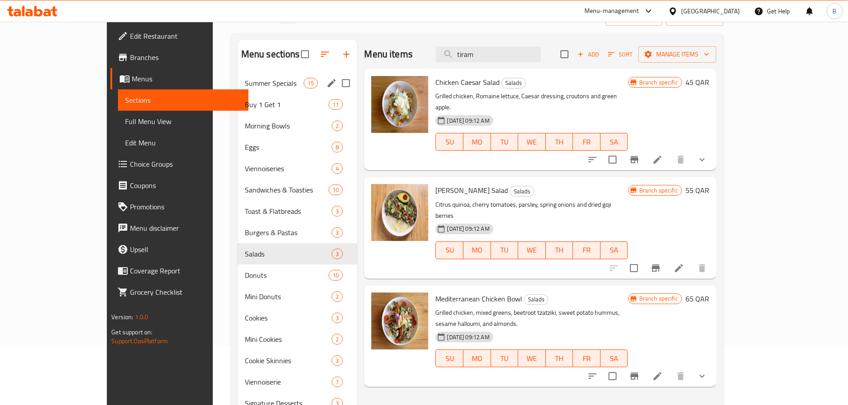
click at [251, 93] on div "Summer Specials 15" at bounding box center [298, 83] width 120 height 21
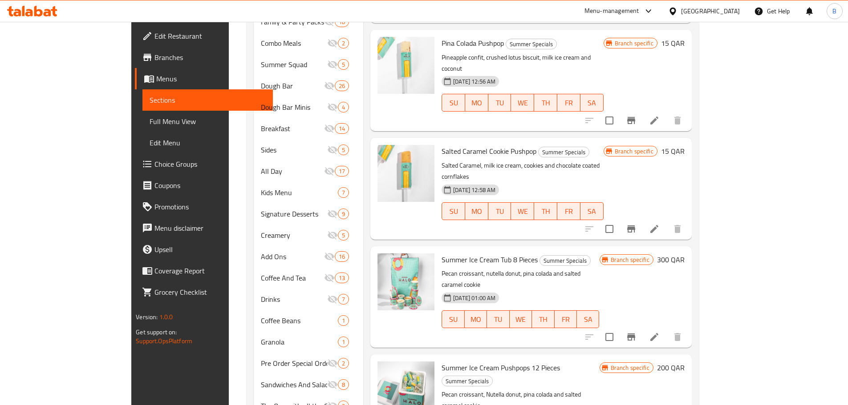
scroll to position [994, 0]
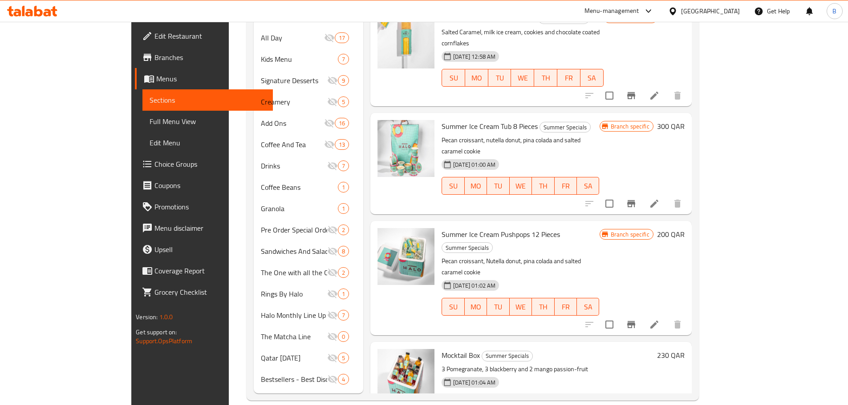
drag, startPoint x: 361, startPoint y: 327, endPoint x: 468, endPoint y: 300, distance: 109.8
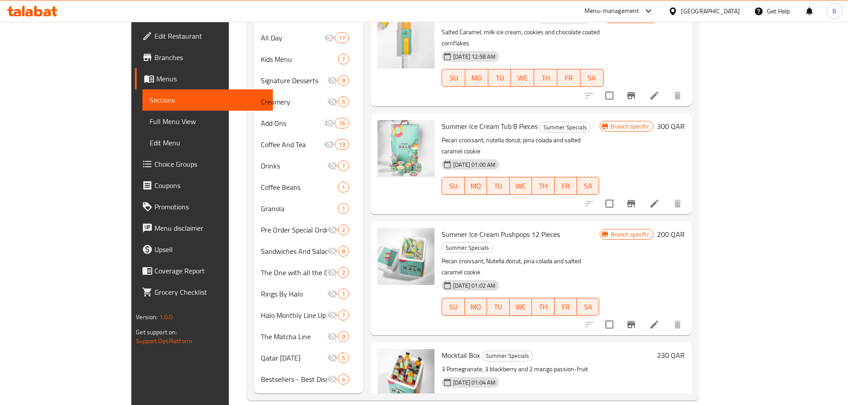
copy h6 "Cold Coffee Box"
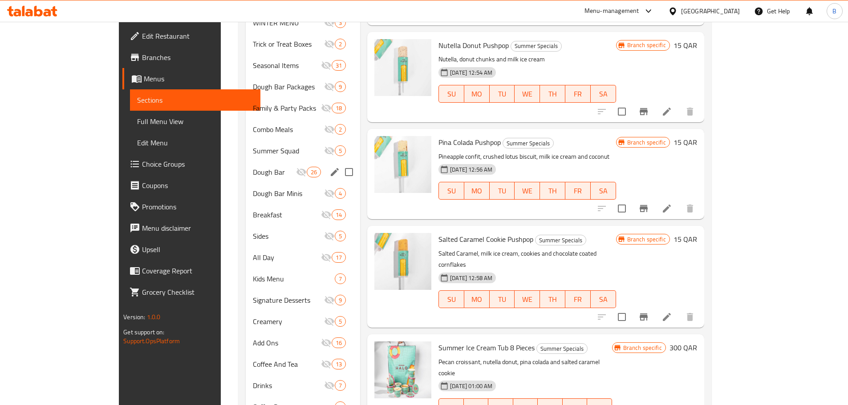
scroll to position [772, 0]
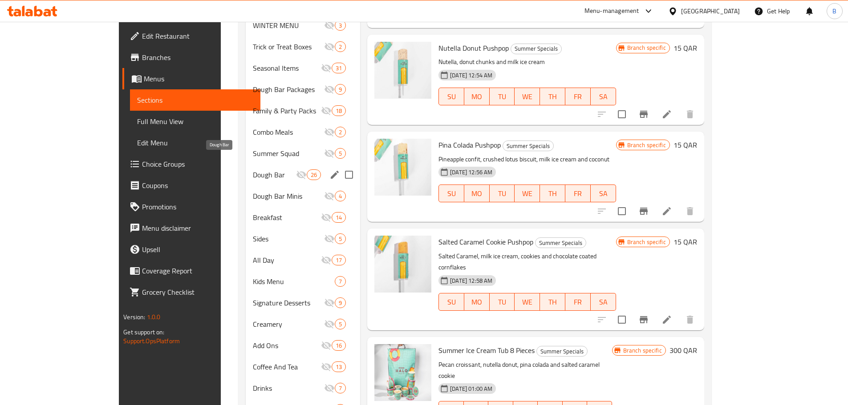
click at [253, 170] on span "Dough Bar" at bounding box center [274, 175] width 43 height 11
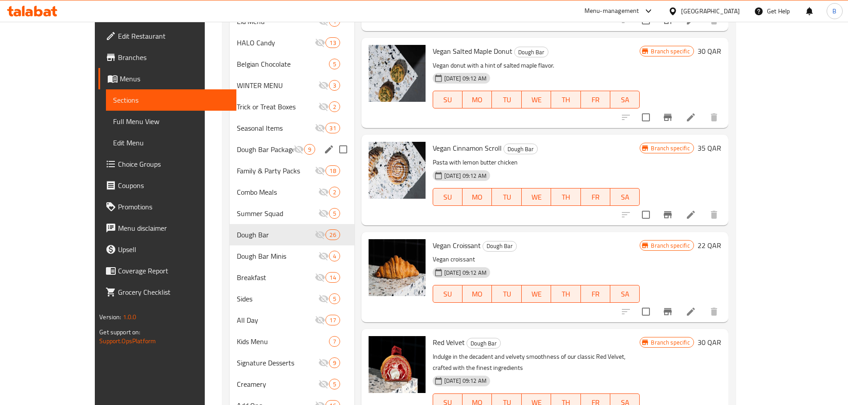
scroll to position [683, 0]
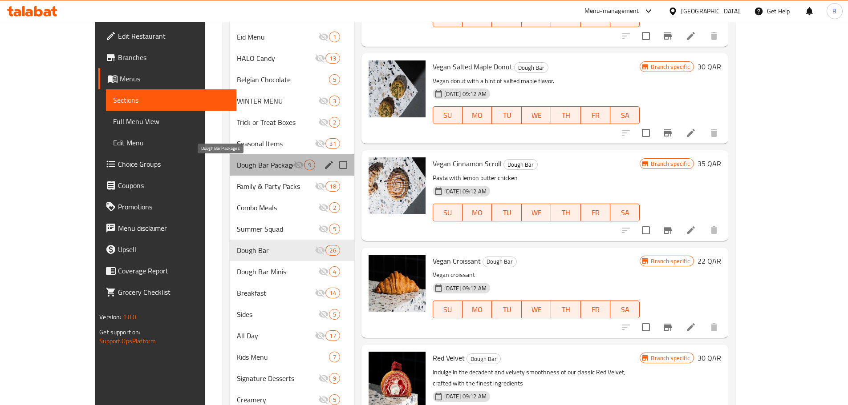
click at [237, 170] on span "Dough Bar Packages" at bounding box center [265, 165] width 57 height 11
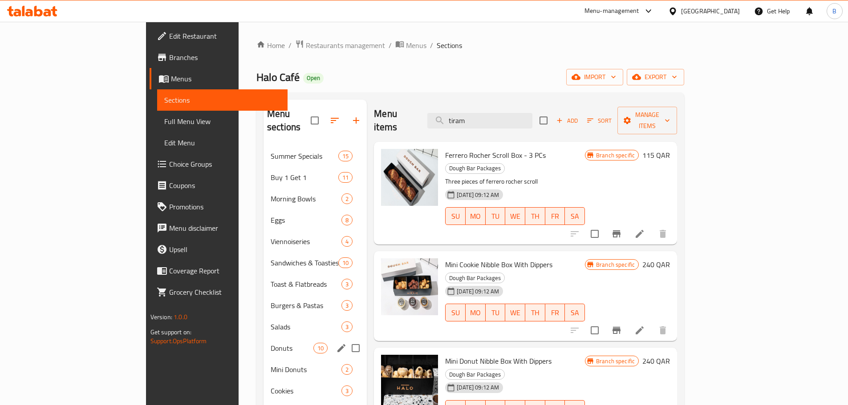
click at [263, 340] on div "Donuts 10" at bounding box center [314, 348] width 103 height 21
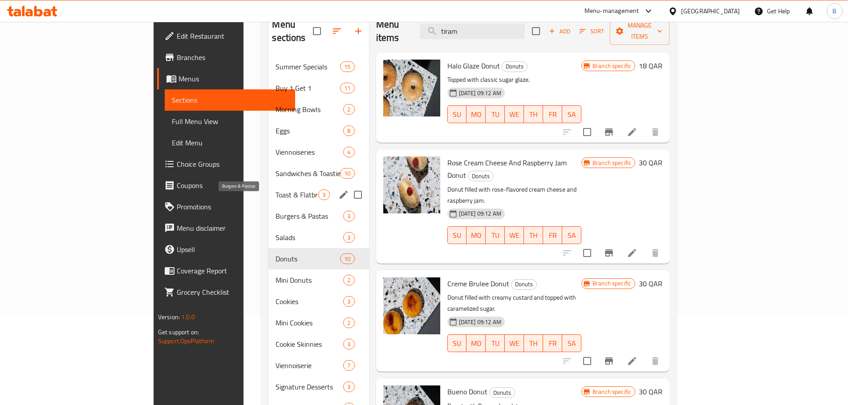
scroll to position [89, 0]
click at [276, 382] on span "Signature Desserts" at bounding box center [297, 387] width 43 height 11
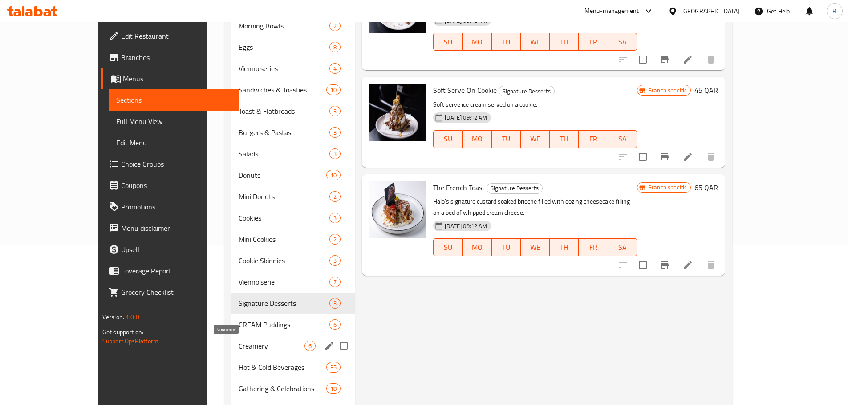
scroll to position [178, 0]
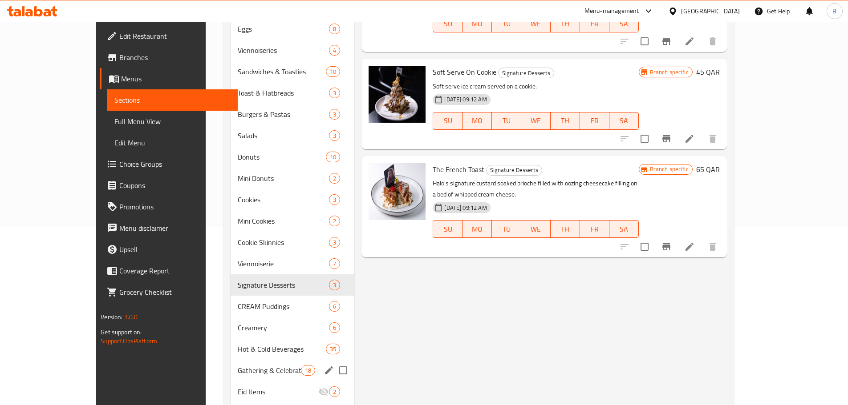
click at [238, 373] on span "Gathering & Celebrations" at bounding box center [269, 370] width 63 height 11
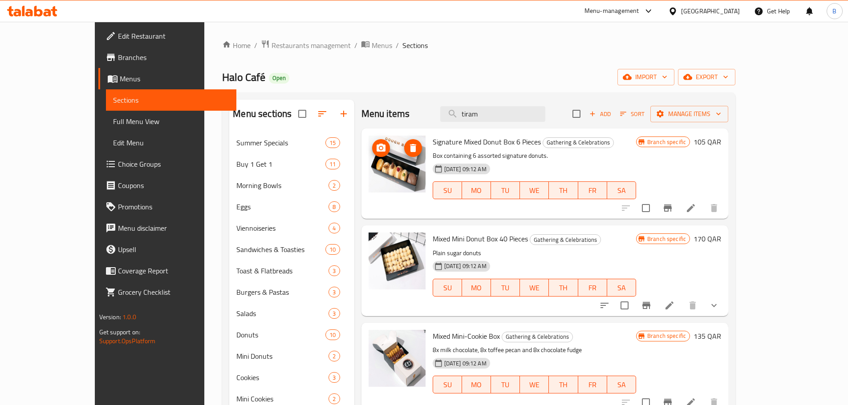
drag, startPoint x: 370, startPoint y: 180, endPoint x: 439, endPoint y: 140, distance: 80.0
click at [439, 140] on span "Signature Mixed Donut Box 6 Pieces" at bounding box center [487, 141] width 108 height 13
copy h6 "Signature Mixed Donut Box 6 Pieces"
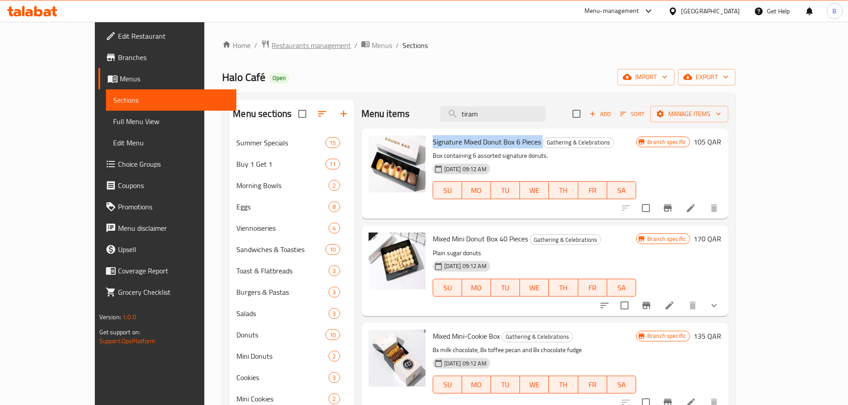
click at [276, 46] on span "Restaurants management" at bounding box center [311, 45] width 79 height 11
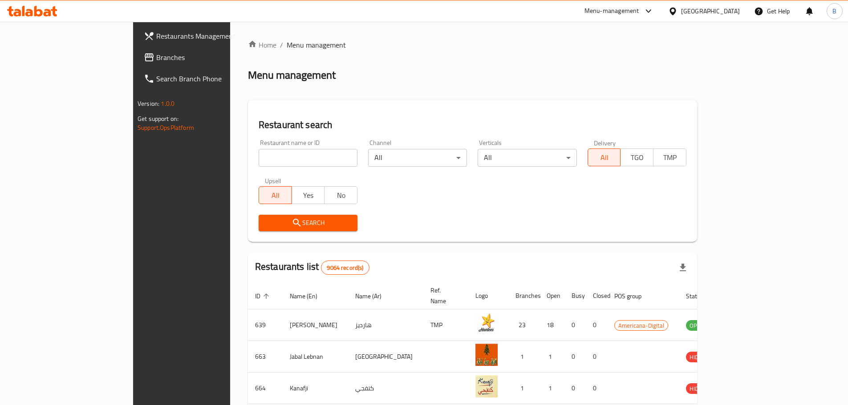
click at [259, 160] on input "search" at bounding box center [308, 158] width 99 height 18
type input "desi dhaba"
click button "Search" at bounding box center [308, 223] width 99 height 16
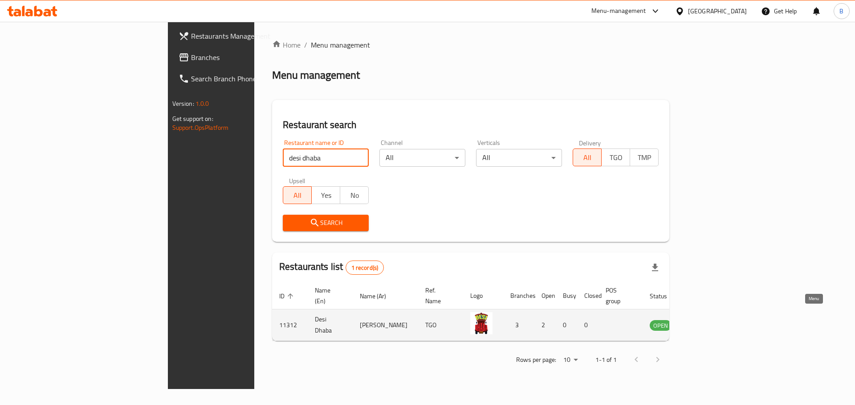
click at [706, 322] on icon "enhanced table" at bounding box center [702, 326] width 10 height 8
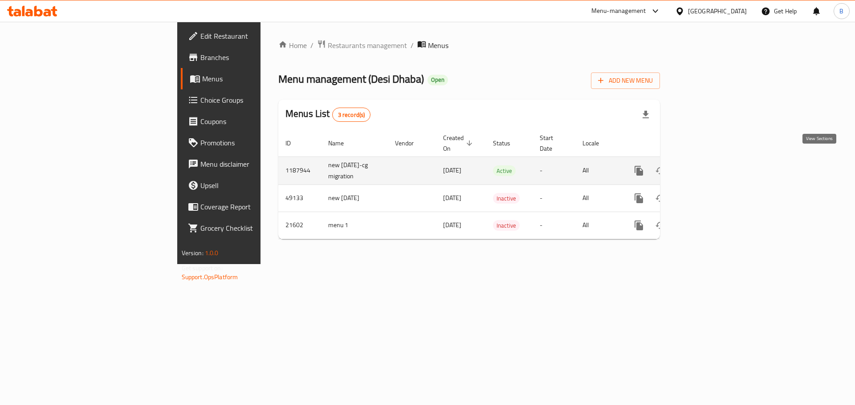
click at [713, 167] on link "enhanced table" at bounding box center [702, 170] width 21 height 21
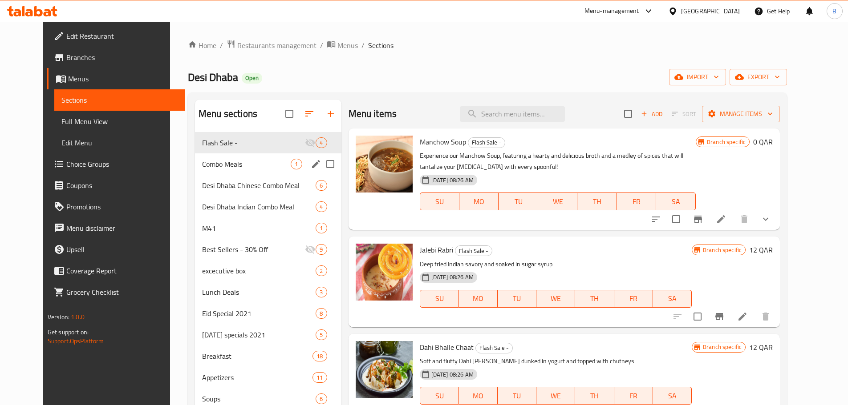
click at [231, 170] on div "Combo Meals 1" at bounding box center [268, 164] width 146 height 21
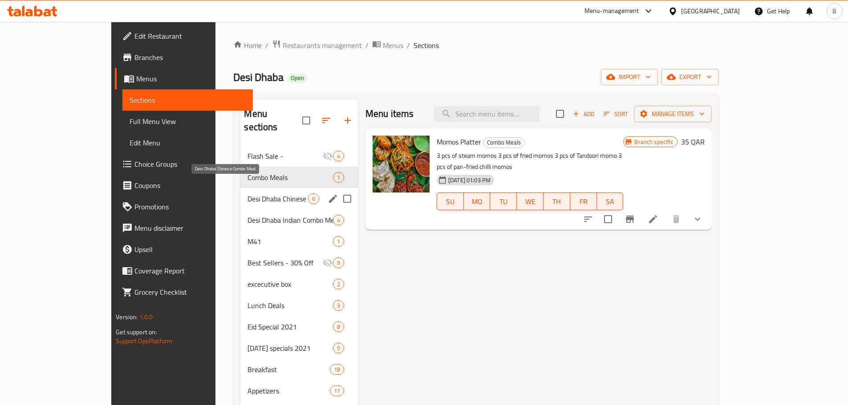
click at [247, 194] on span "Desi Dhaba Chinese Combo Meal" at bounding box center [277, 199] width 60 height 11
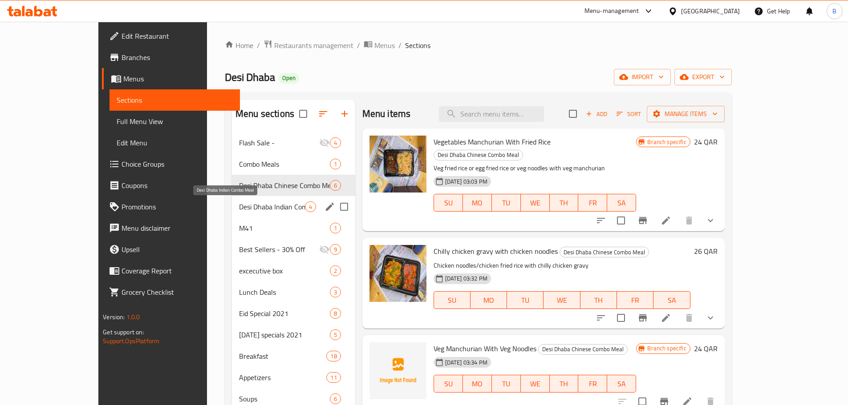
click at [239, 208] on span "Desi Dhaba Indian Combo Meal" at bounding box center [272, 207] width 66 height 11
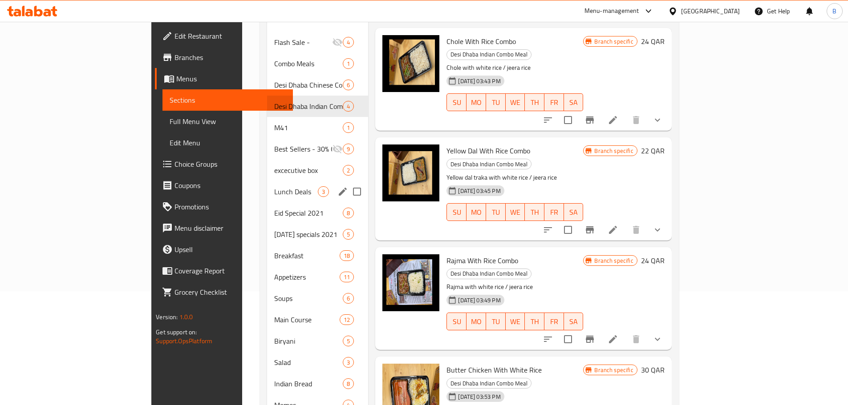
scroll to position [89, 0]
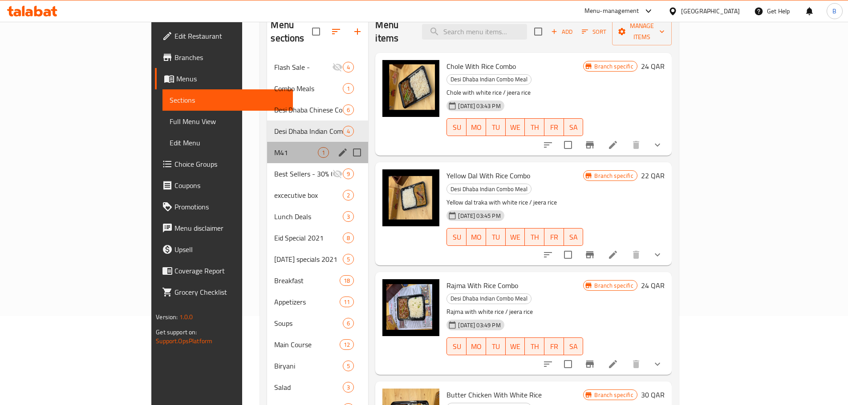
click at [267, 147] on div "M41 1" at bounding box center [317, 152] width 101 height 21
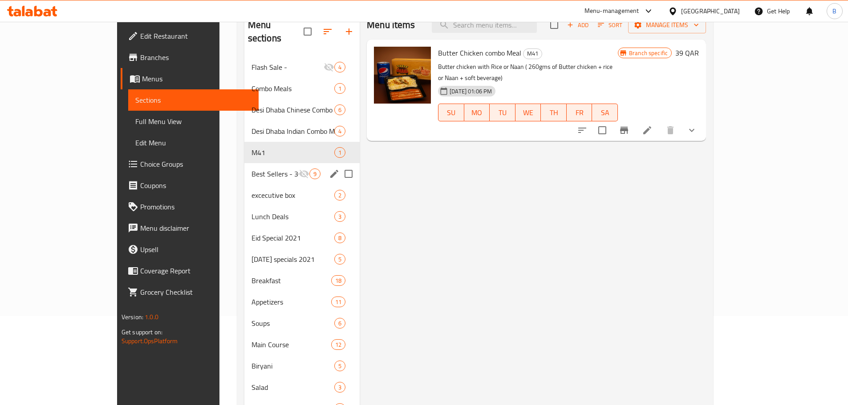
click at [251, 169] on span "Best Sellers - 30% Off" at bounding box center [274, 174] width 47 height 11
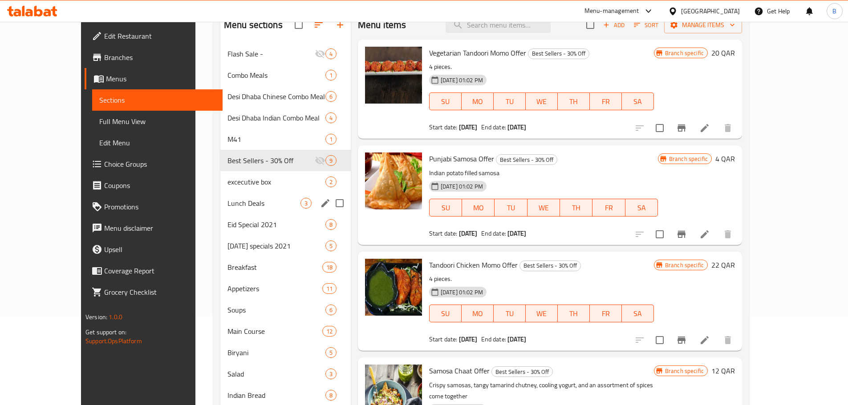
click at [220, 194] on div "Lunch Deals 3" at bounding box center [285, 203] width 130 height 21
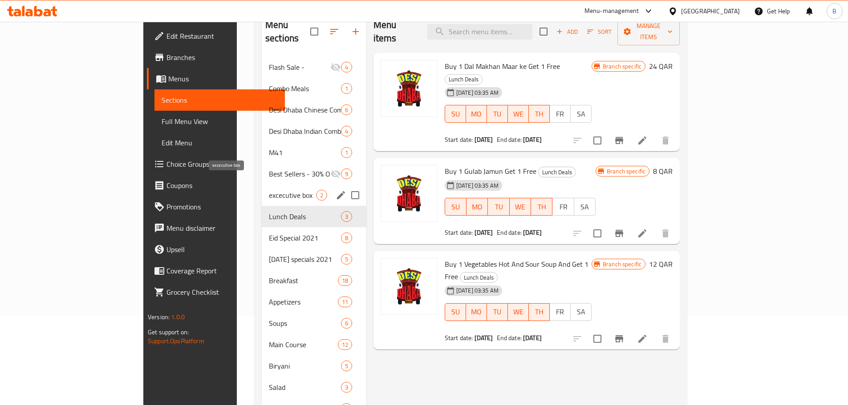
click at [269, 190] on span "excecutive box" at bounding box center [292, 195] width 47 height 11
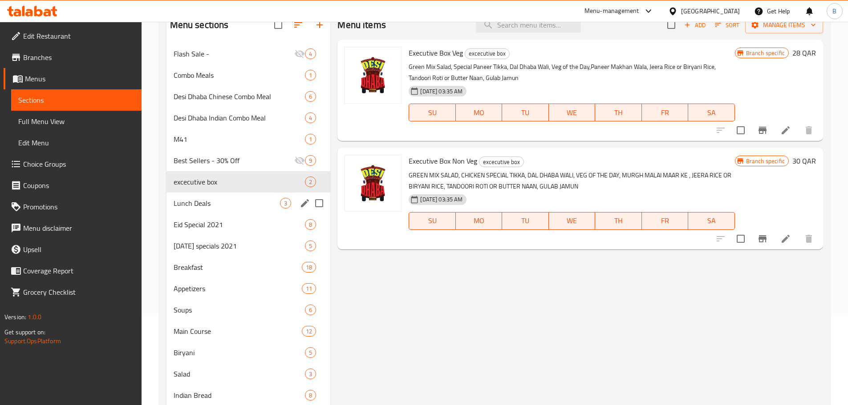
click at [241, 196] on div "Lunch Deals 3" at bounding box center [248, 203] width 164 height 21
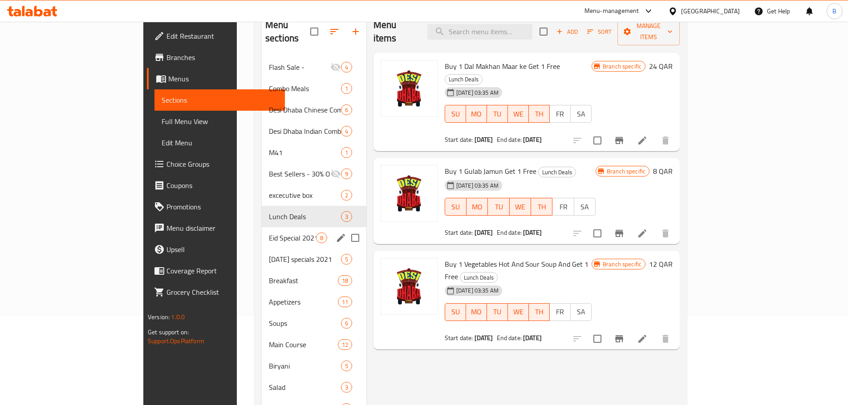
click at [262, 227] on div "Eid Special 2021 8" at bounding box center [314, 237] width 105 height 21
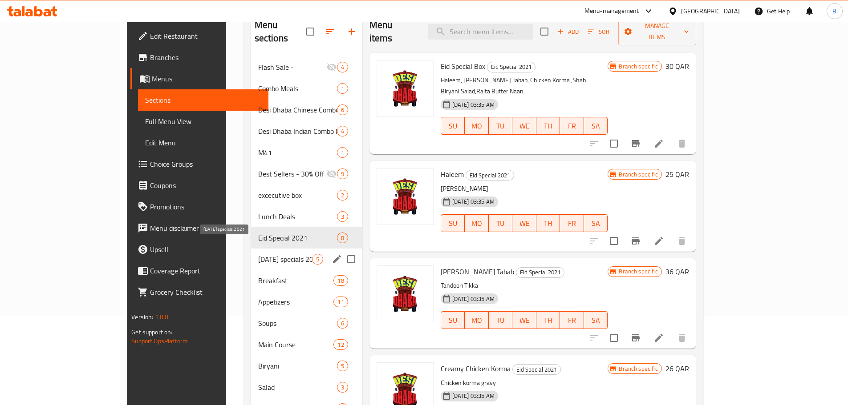
click at [258, 254] on span "[DATE] specials 2021" at bounding box center [285, 259] width 54 height 11
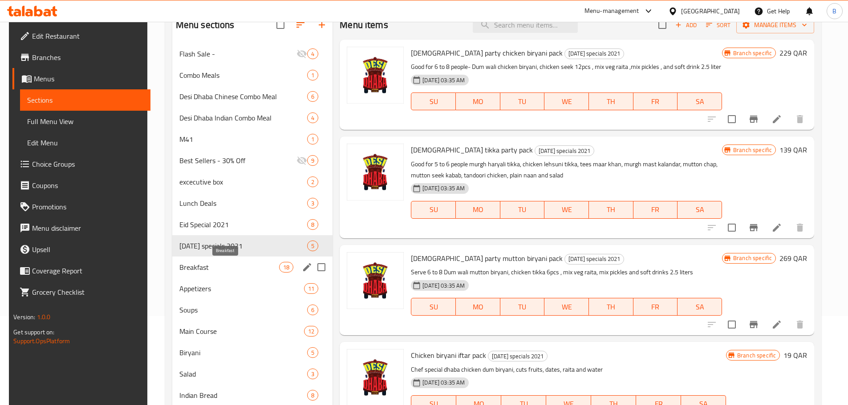
click at [223, 267] on span "Breakfast" at bounding box center [229, 267] width 100 height 11
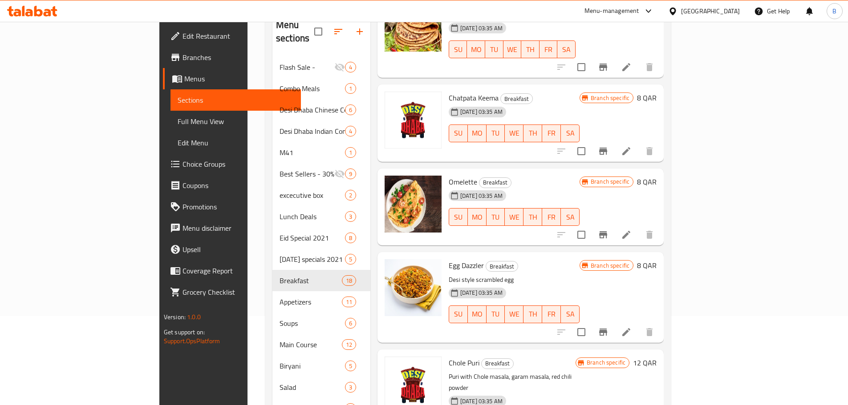
scroll to position [712, 0]
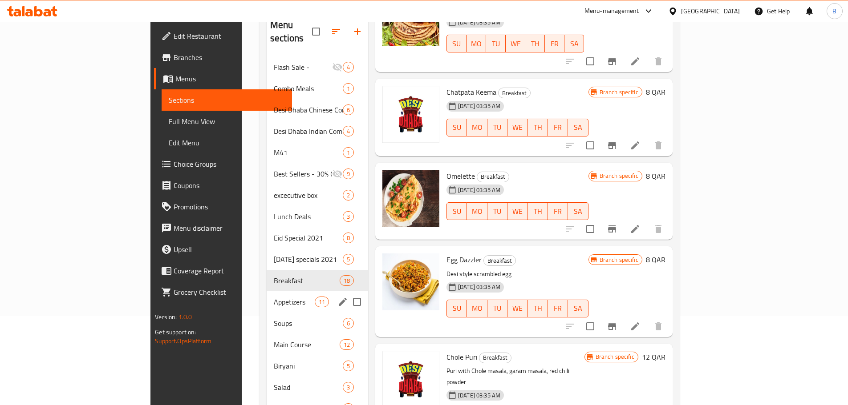
click at [267, 334] on div "Main Course 12" at bounding box center [317, 344] width 101 height 21
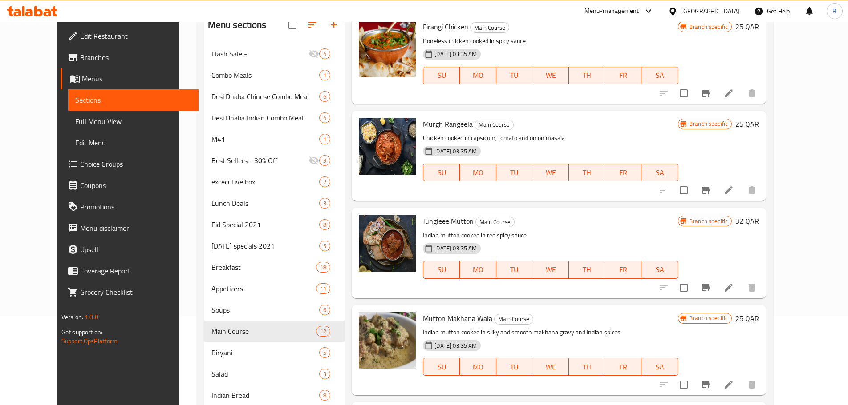
click at [428, 223] on span "Jungleee Mutton" at bounding box center [448, 221] width 51 height 13
copy h6 "Jungleee Mutton"
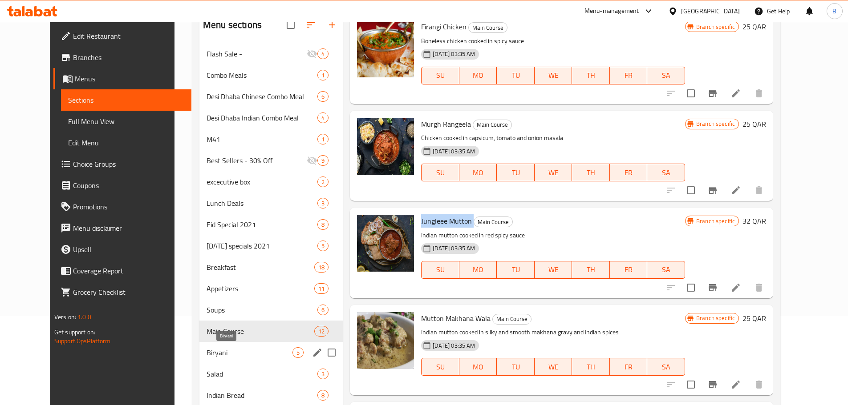
drag, startPoint x: 236, startPoint y: 350, endPoint x: 239, endPoint y: 346, distance: 5.4
click at [236, 350] on span "Biryani" at bounding box center [250, 353] width 86 height 11
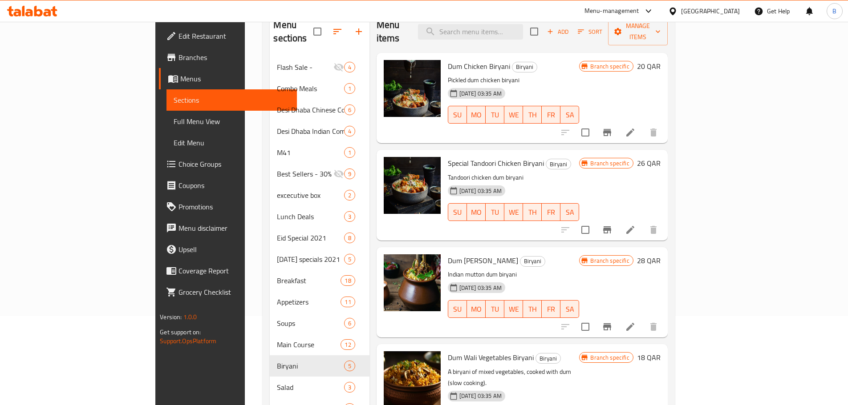
click at [448, 60] on span "Dum Chicken Biryani" at bounding box center [479, 66] width 62 height 13
copy h6 "Dum Chicken Biryani"
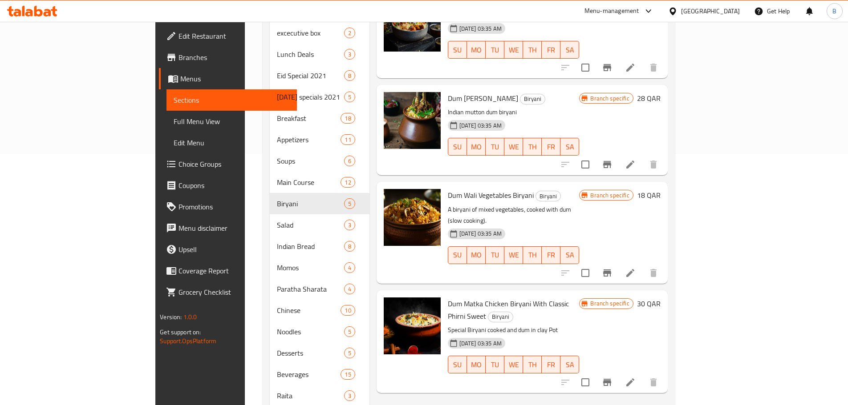
scroll to position [267, 0]
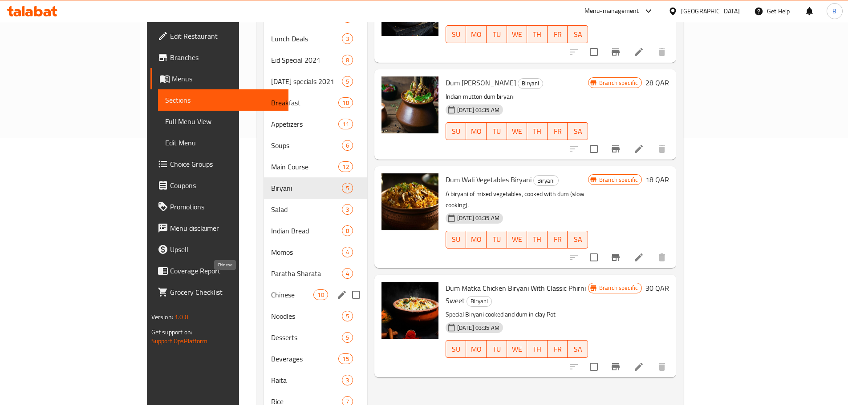
click at [271, 290] on span "Chinese" at bounding box center [292, 295] width 42 height 11
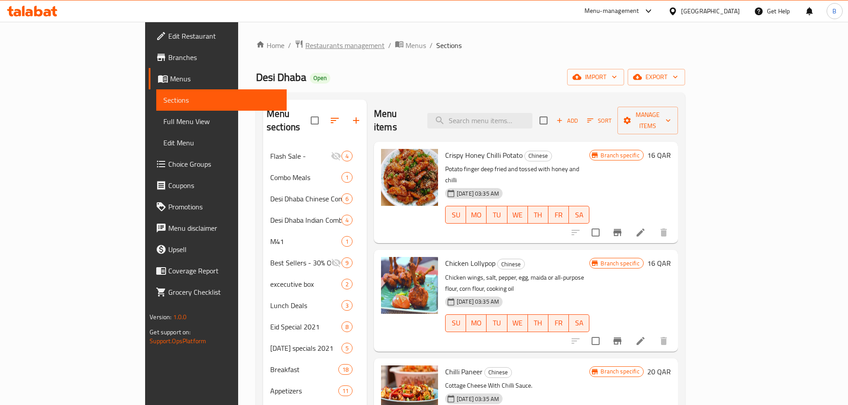
click at [305, 47] on span "Restaurants management" at bounding box center [344, 45] width 79 height 11
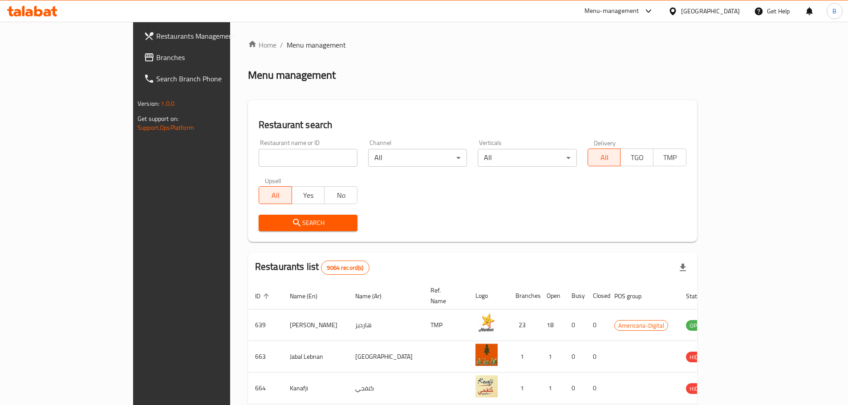
click at [259, 160] on input "search" at bounding box center [308, 158] width 99 height 18
type input "antojitos"
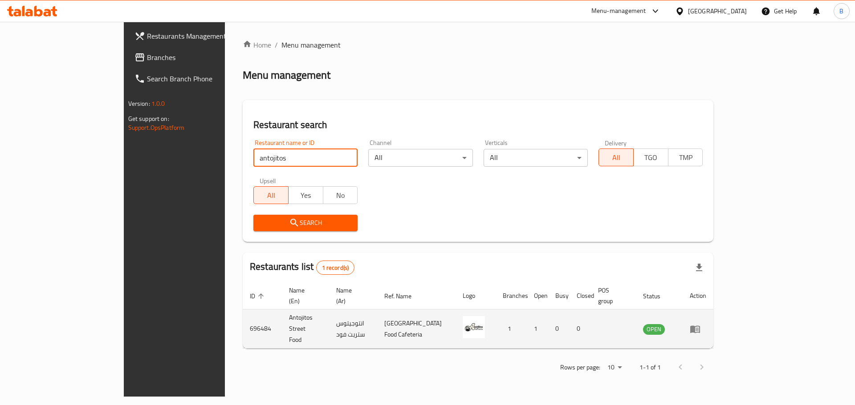
click at [700, 326] on icon "enhanced table" at bounding box center [695, 330] width 10 height 8
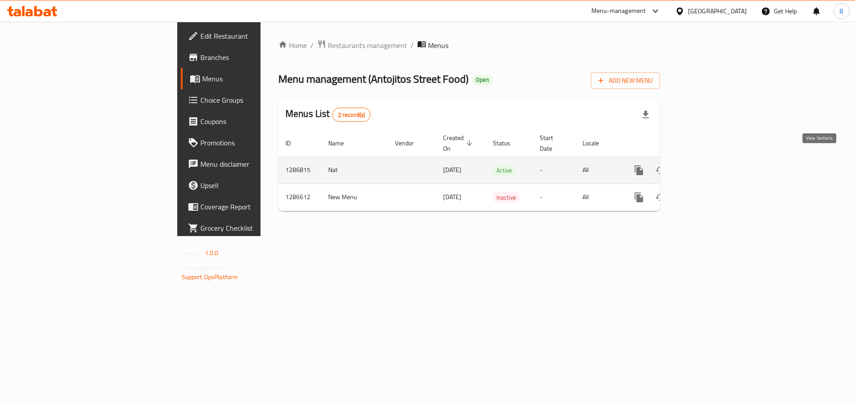
click at [708, 165] on icon "enhanced table" at bounding box center [702, 170] width 11 height 11
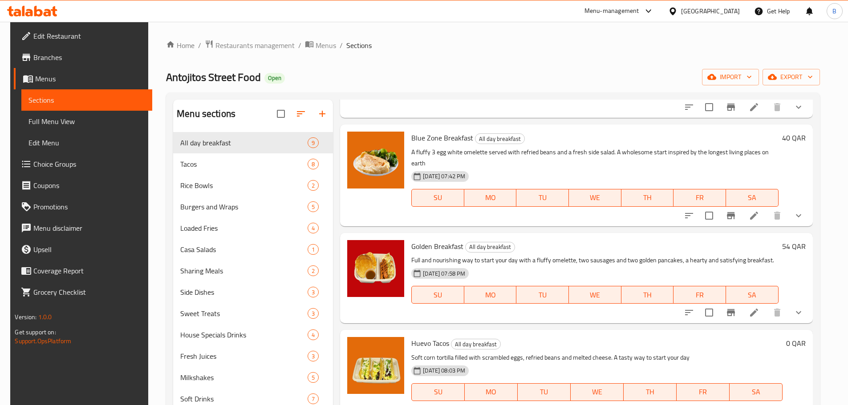
scroll to position [514, 0]
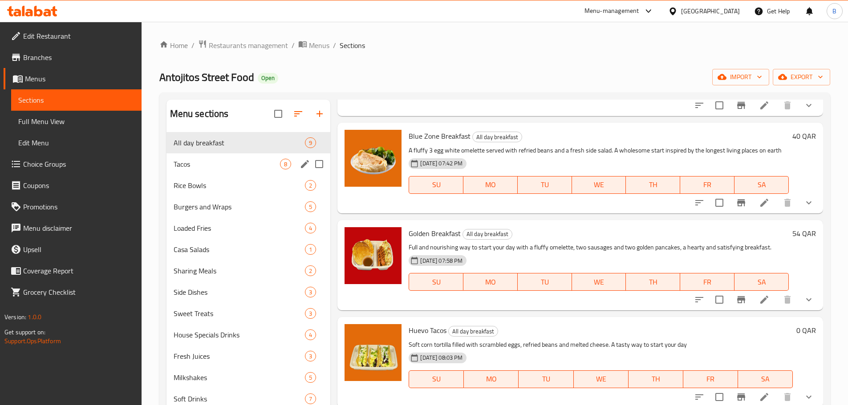
click at [210, 172] on div "Tacos 8" at bounding box center [248, 164] width 164 height 21
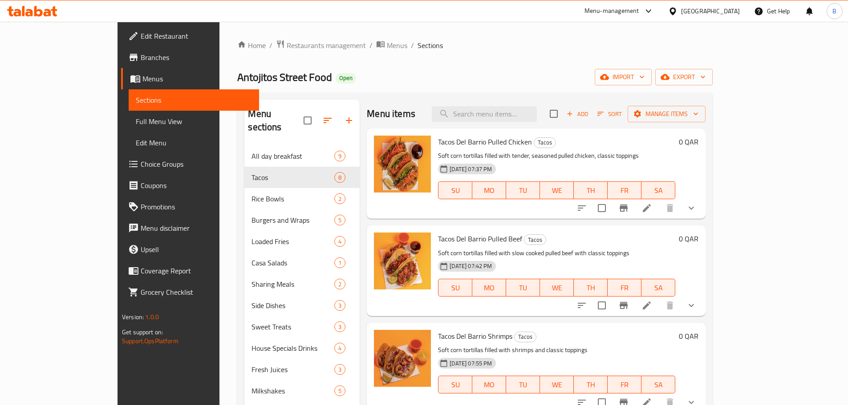
click at [459, 149] on div "Tacos Del Barrio Pulled Chicken Tacos Soft corn tortillas filled with tender, s…" at bounding box center [556, 173] width 244 height 83
click at [459, 146] on span "Tacos Del Barrio Pulled Chicken" at bounding box center [485, 141] width 94 height 13
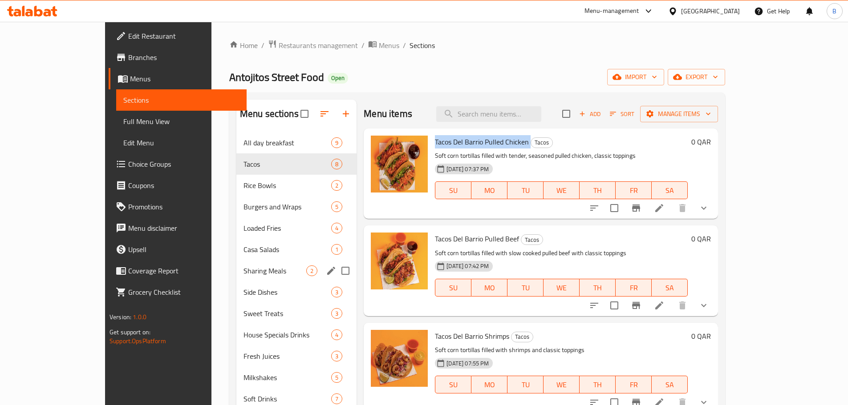
click at [243, 266] on span "Sharing Meals" at bounding box center [274, 271] width 63 height 11
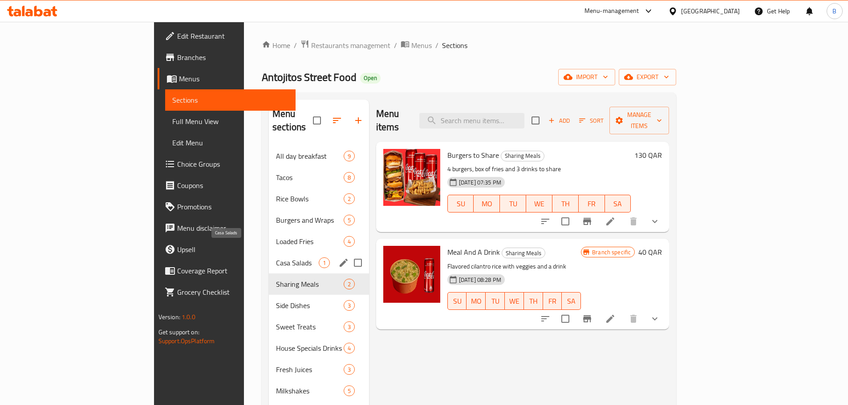
click at [276, 258] on span "Casa Salads" at bounding box center [297, 263] width 43 height 11
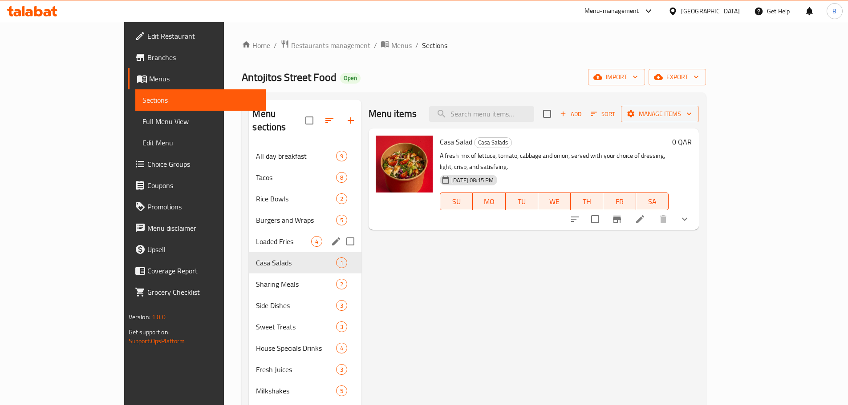
click at [249, 234] on div "Loaded Fries 4" at bounding box center [305, 241] width 113 height 21
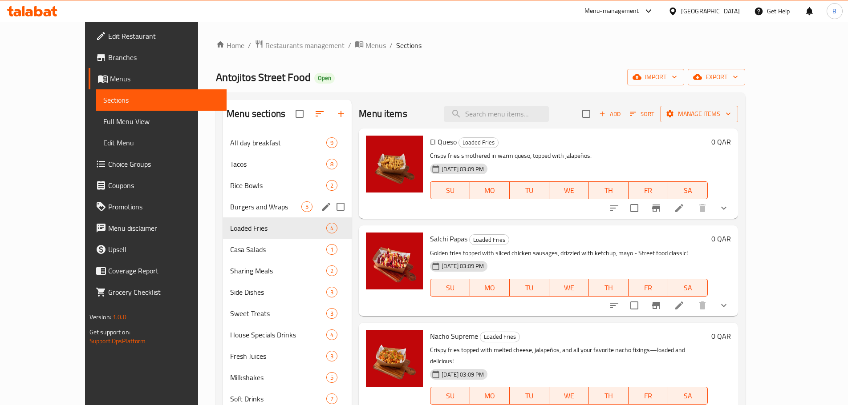
click at [223, 217] on div "Burgers and Wraps 5" at bounding box center [287, 206] width 129 height 21
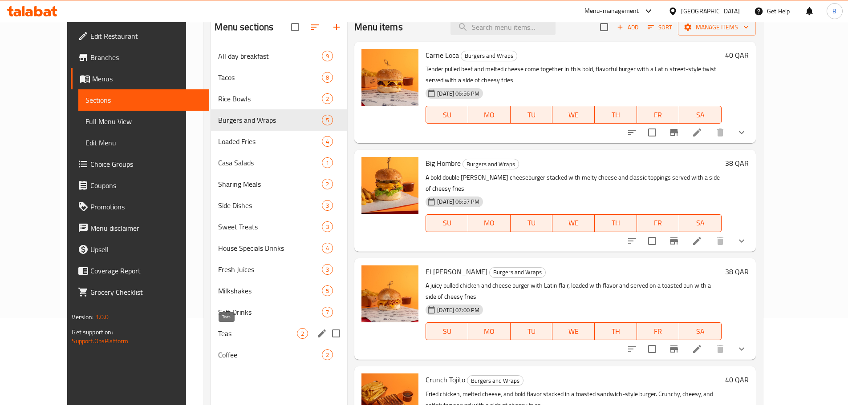
scroll to position [89, 0]
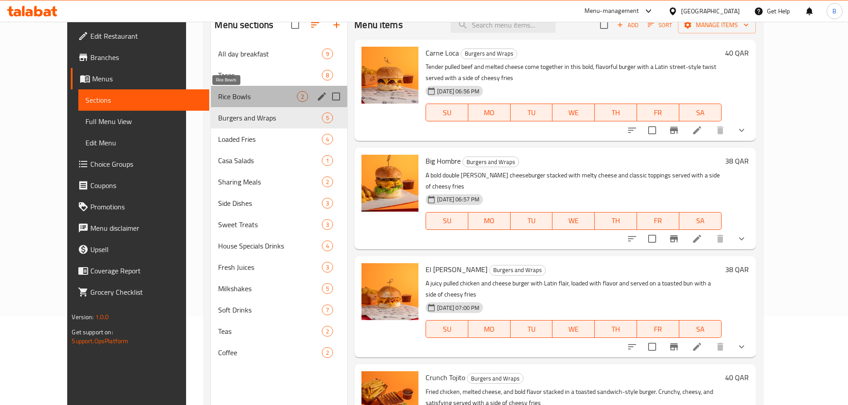
click at [221, 97] on span "Rice Bowls" at bounding box center [257, 96] width 79 height 11
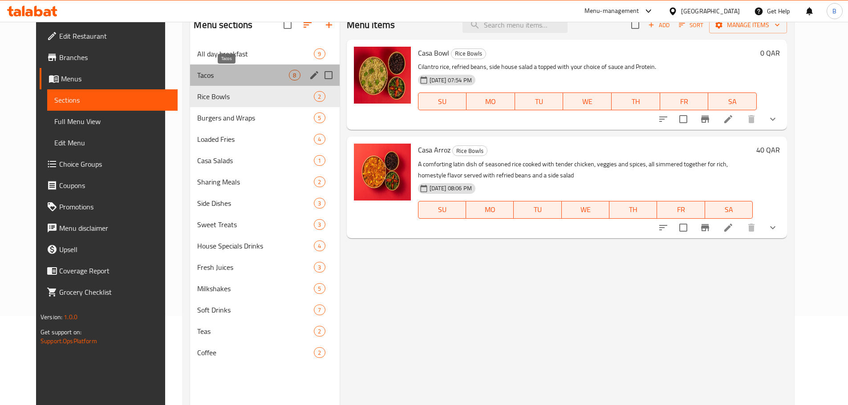
click at [215, 77] on span "Tacos" at bounding box center [243, 75] width 92 height 11
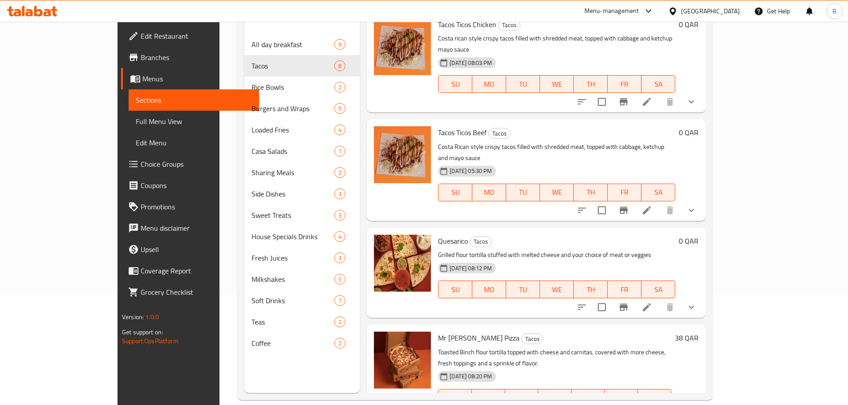
scroll to position [125, 0]
